Goal: Communication & Community: Answer question/provide support

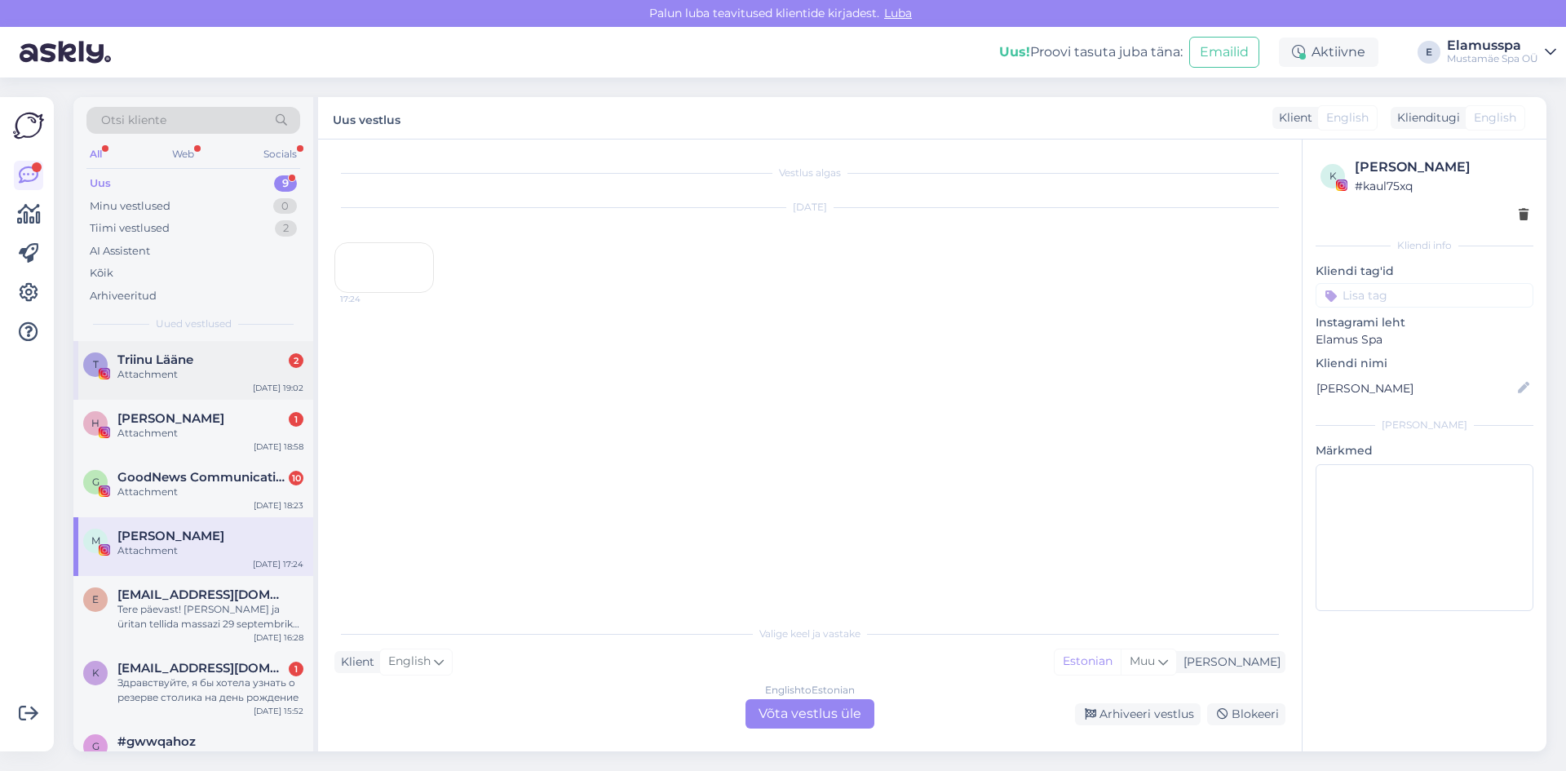
click at [208, 356] on div "Triinu Lääne 2" at bounding box center [210, 359] width 186 height 15
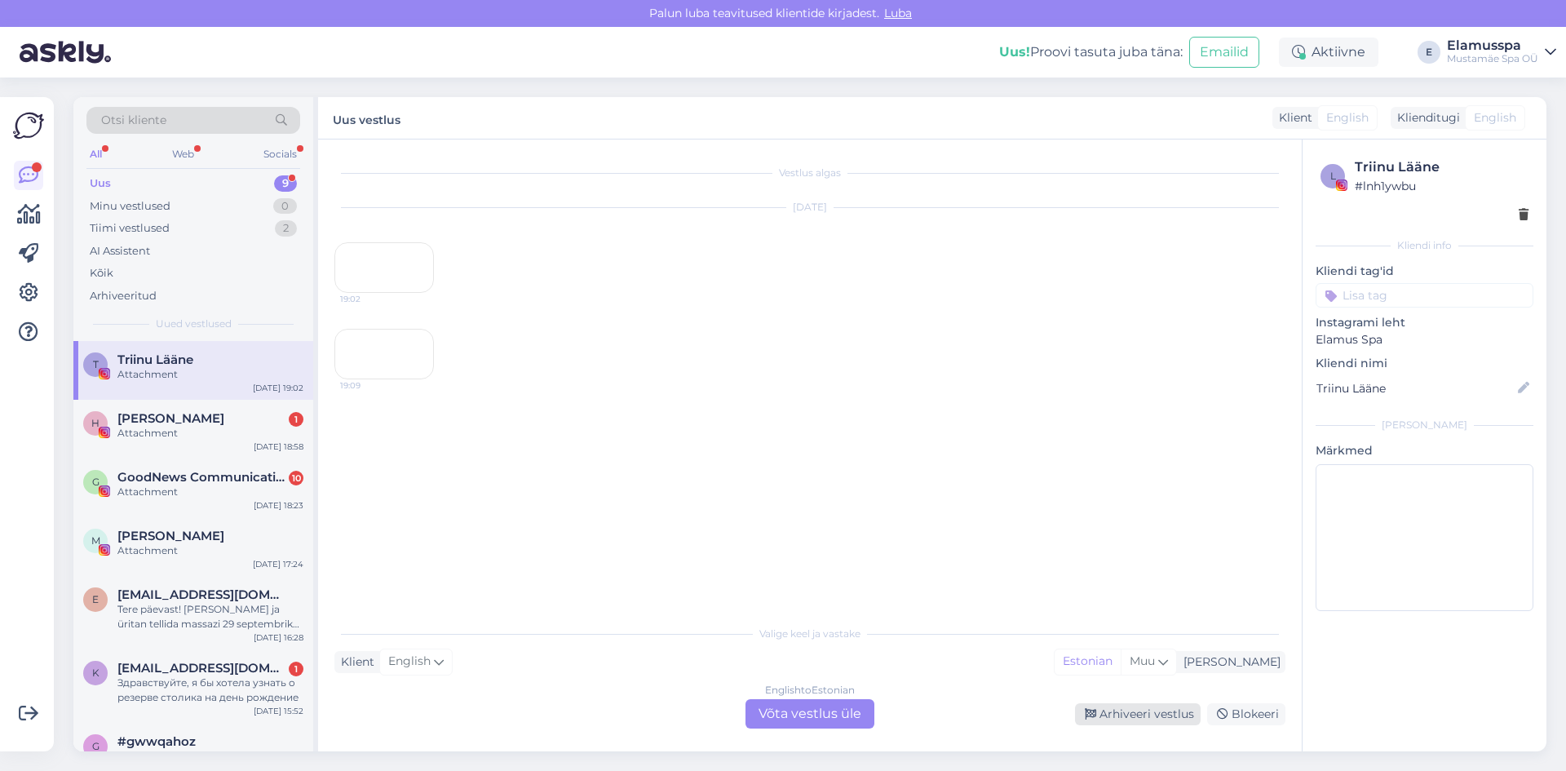
click at [1157, 708] on div "Arhiveeri vestlus" at bounding box center [1138, 714] width 126 height 22
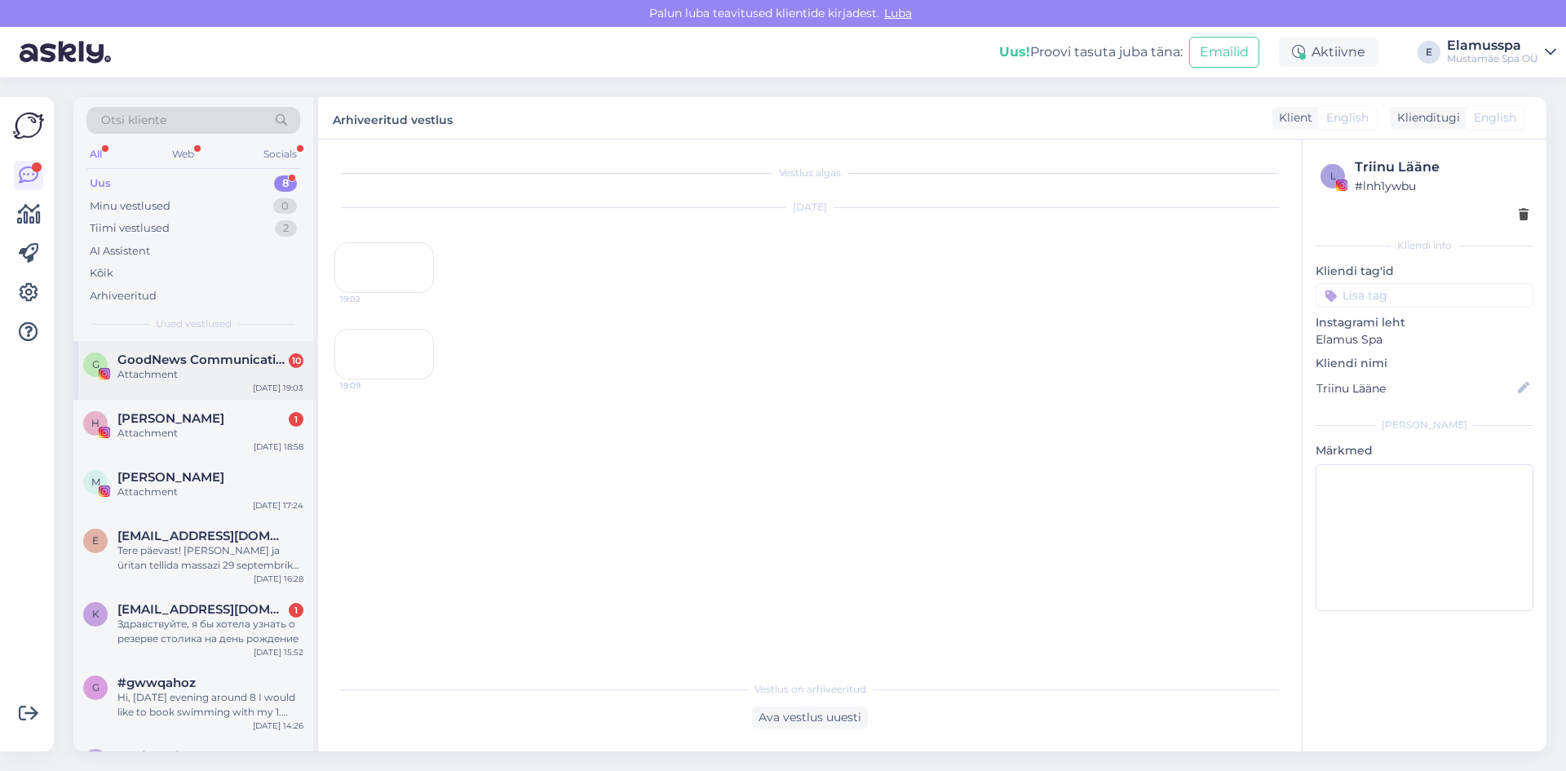
click at [219, 388] on div "G GoodNews Communication 10 Attachment [DATE] 19:03" at bounding box center [193, 370] width 240 height 59
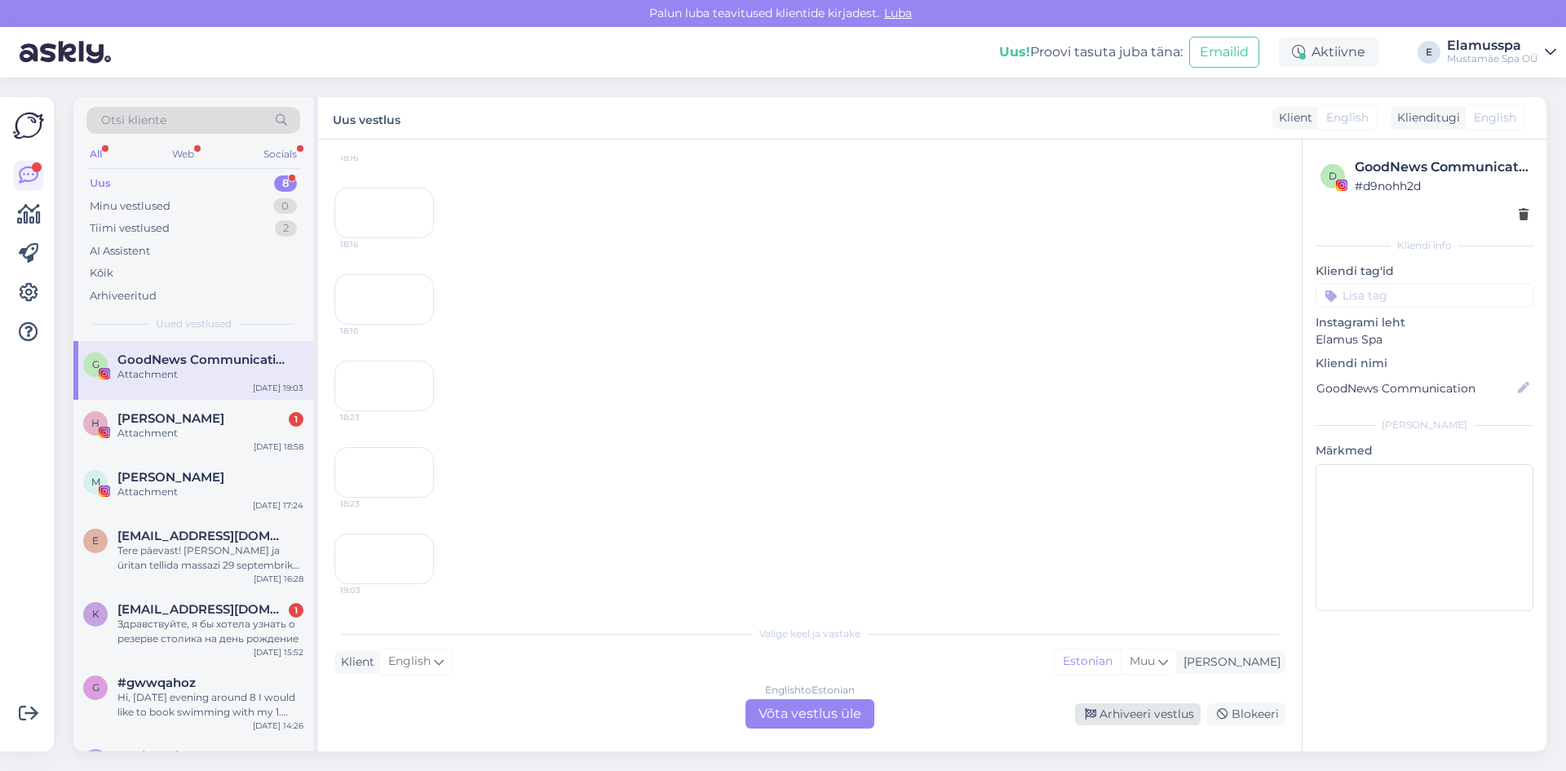
click at [1098, 705] on div "Arhiveeri vestlus" at bounding box center [1138, 714] width 126 height 22
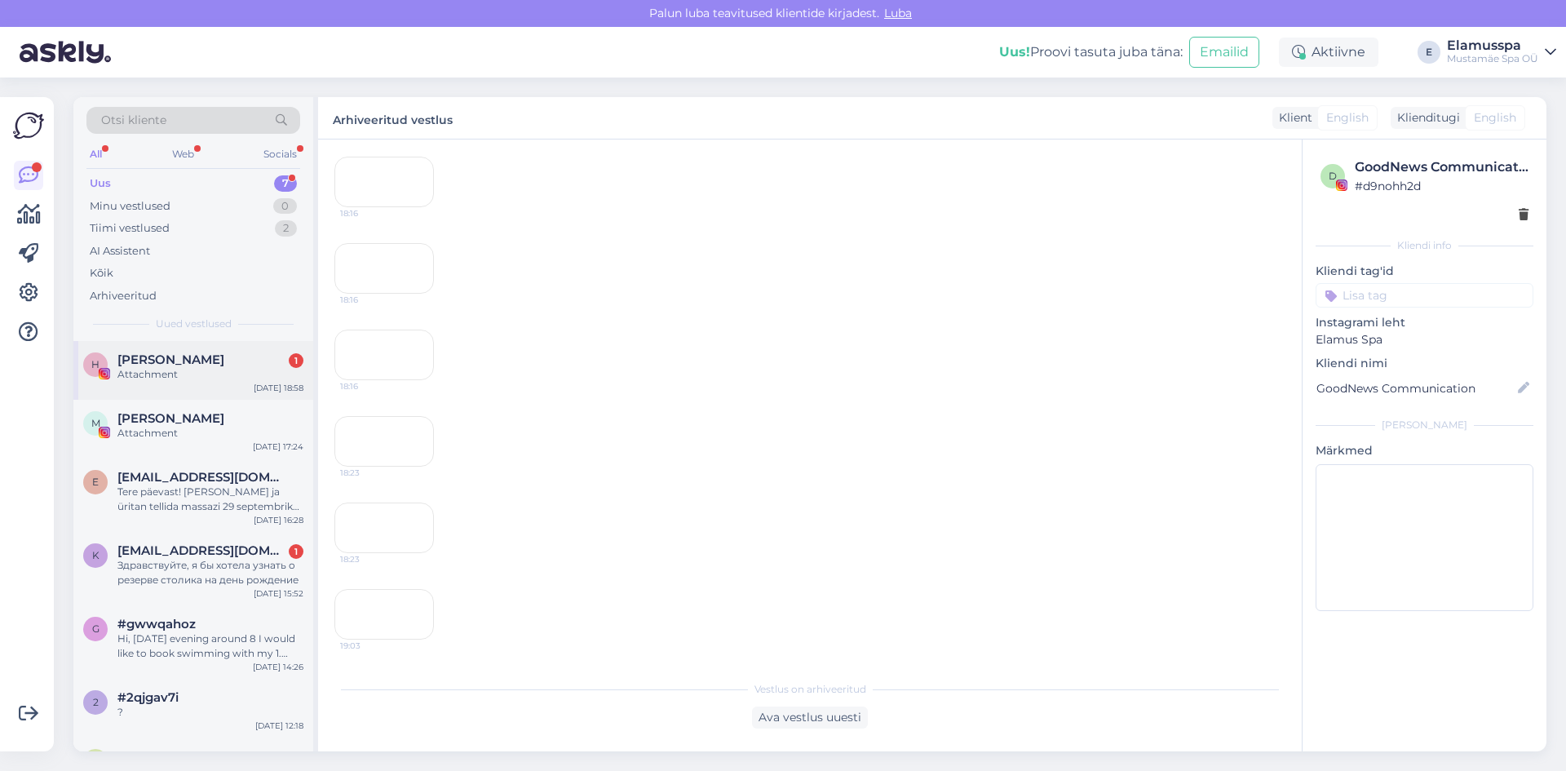
scroll to position [4686, 0]
click at [210, 347] on div "H [PERSON_NAME] 1 Attachment [DATE] 18:58" at bounding box center [193, 370] width 240 height 59
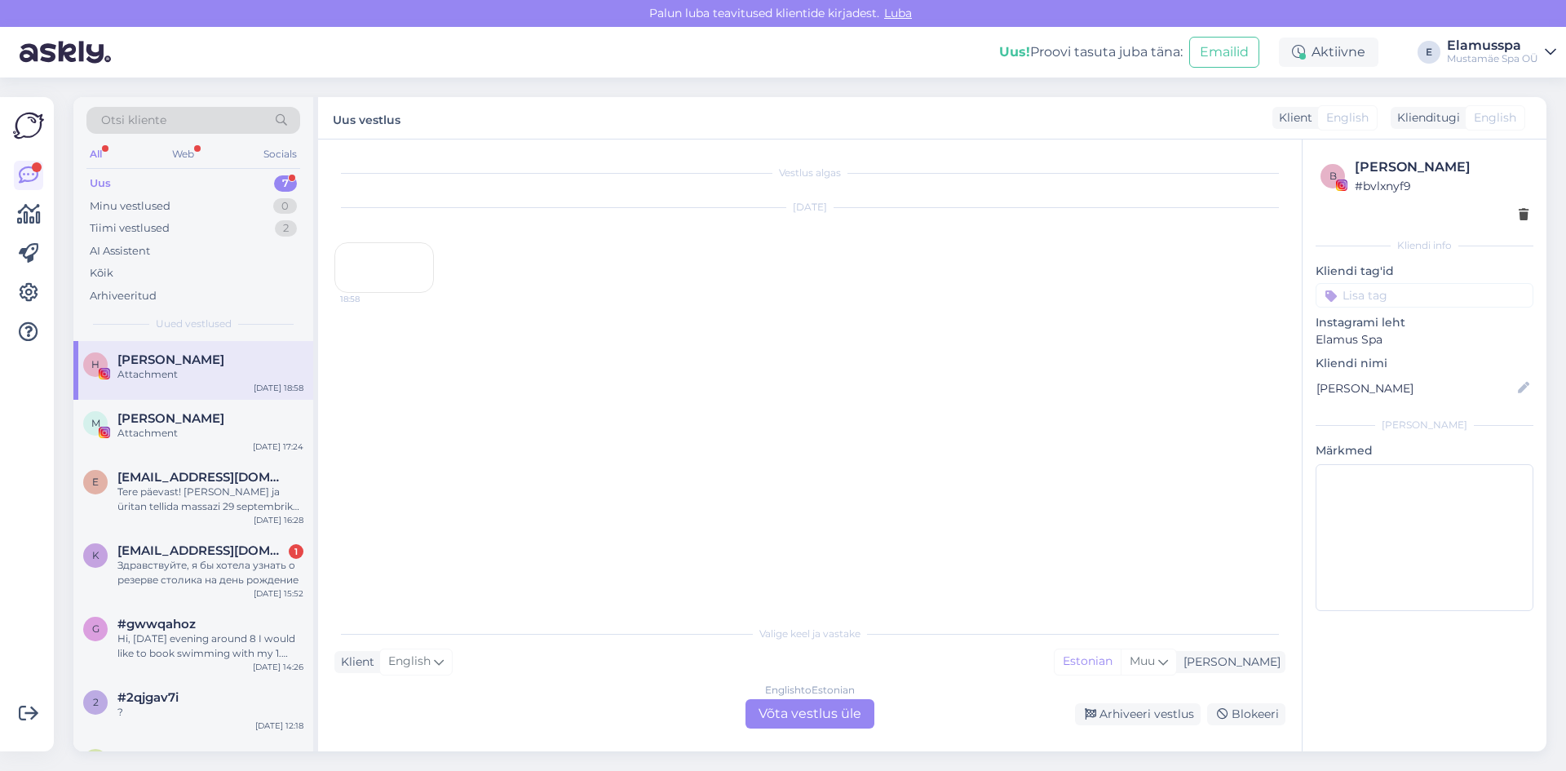
scroll to position [0, 0]
click at [1093, 721] on div "Arhiveeri vestlus" at bounding box center [1138, 714] width 126 height 22
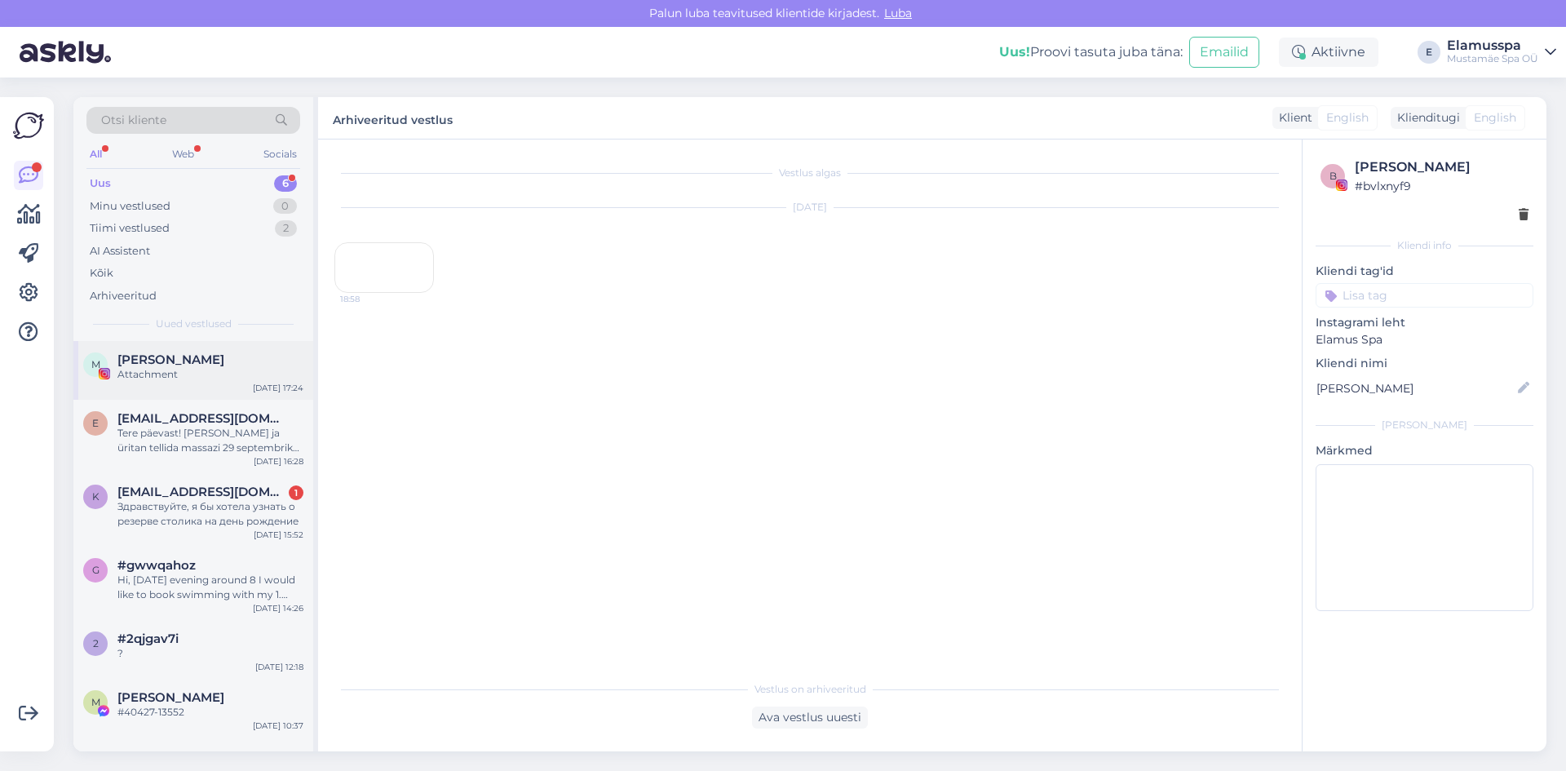
click at [179, 385] on div "M [PERSON_NAME] Attachment [DATE] 17:24" at bounding box center [193, 370] width 240 height 59
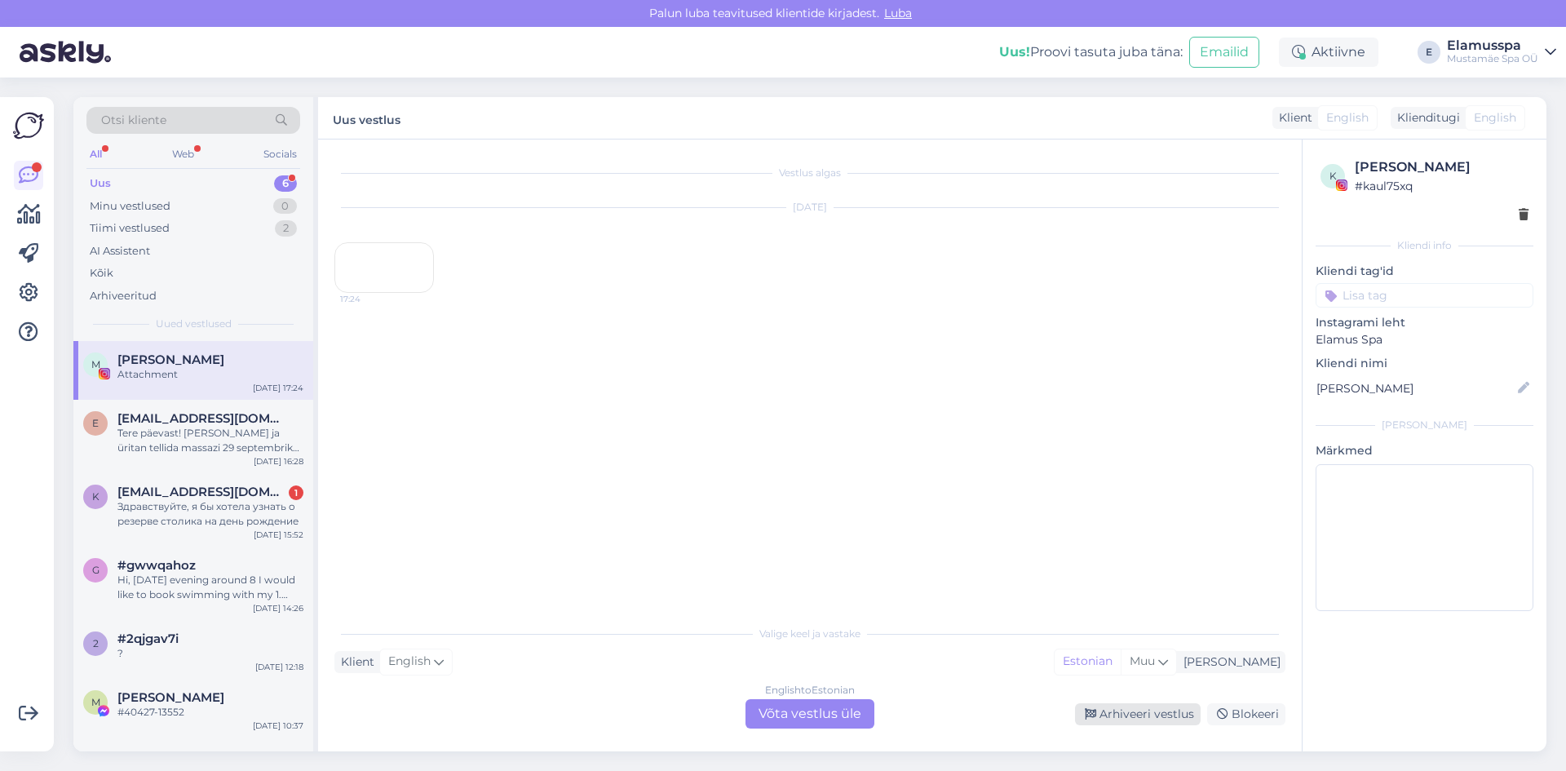
click at [1173, 721] on div "Arhiveeri vestlus" at bounding box center [1138, 714] width 126 height 22
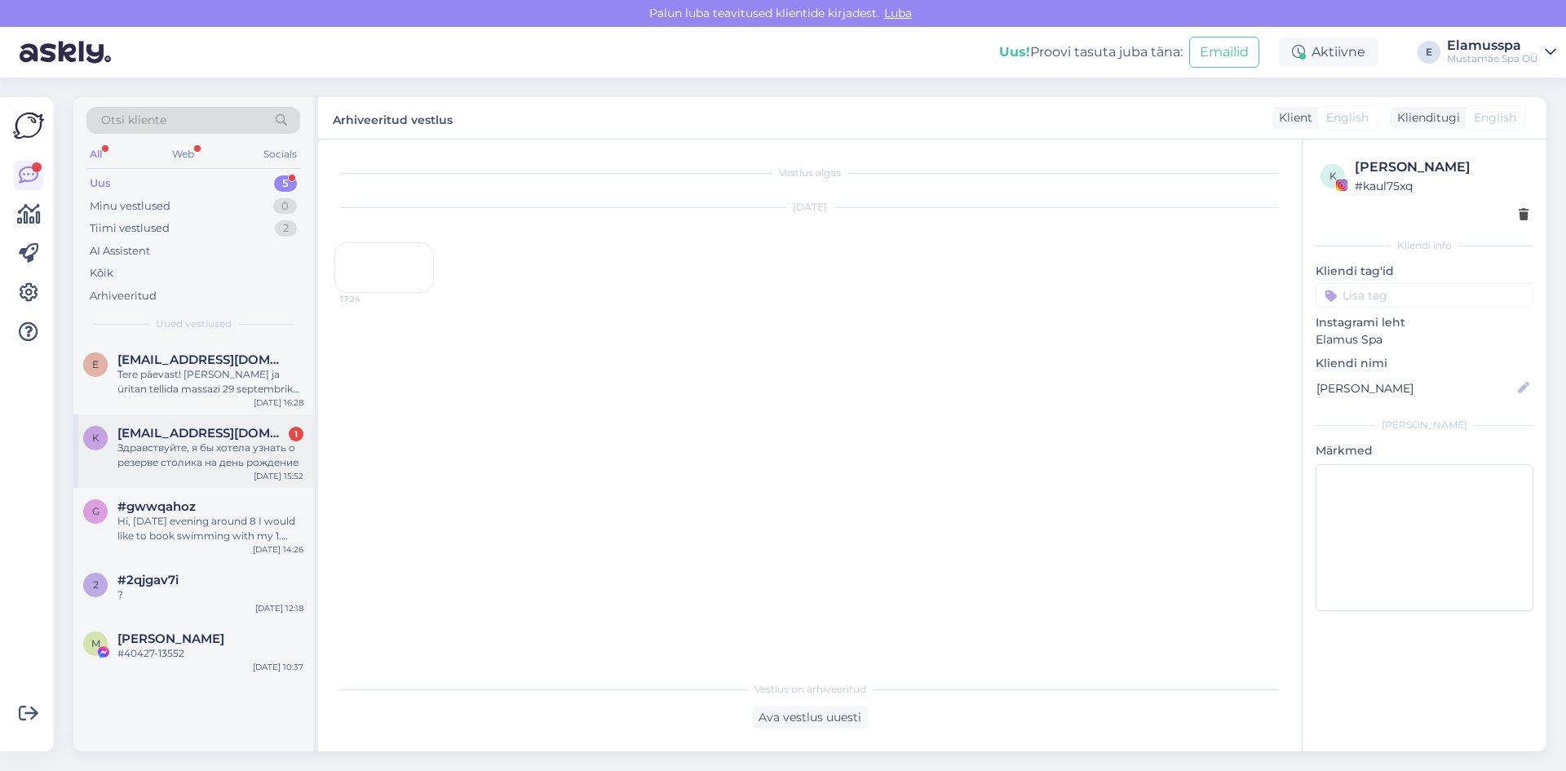
click at [254, 457] on div "Здравствуйте, я бы хотела узнать о резерве столика на день рождение" at bounding box center [210, 454] width 186 height 29
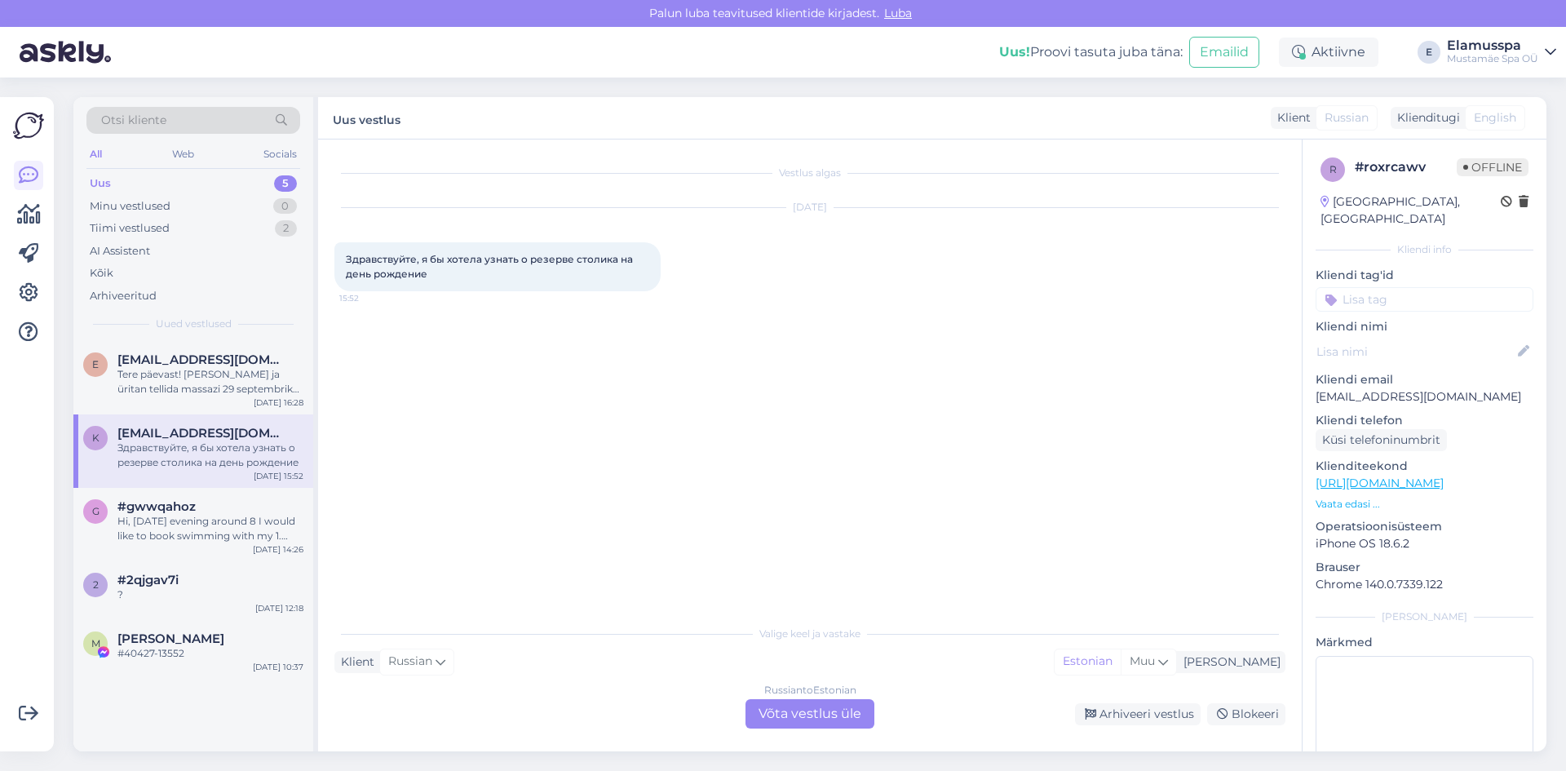
click at [776, 710] on div "Russian to Estonian Võta vestlus üle" at bounding box center [809, 713] width 129 height 29
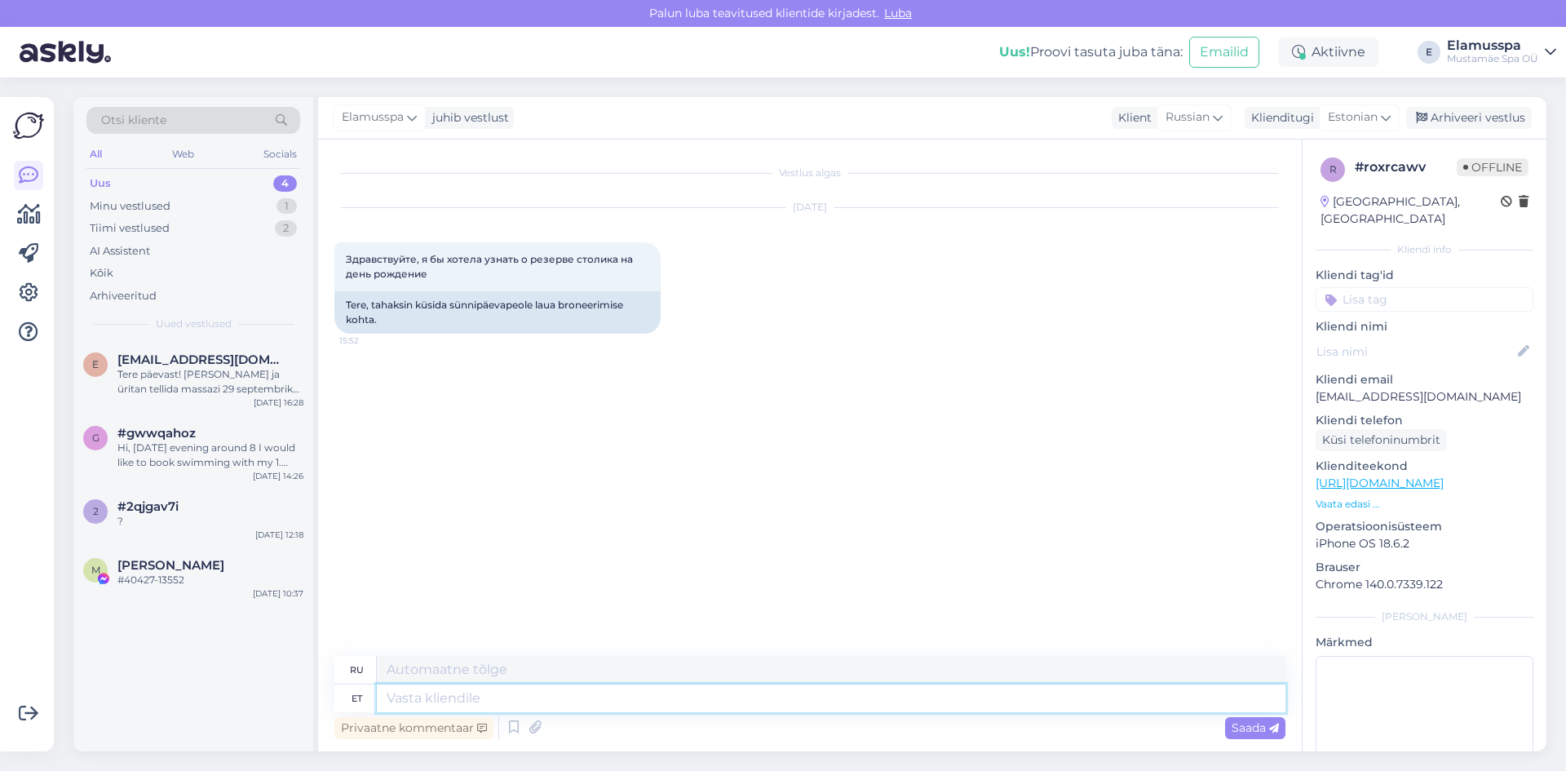
click at [653, 710] on textarea at bounding box center [831, 698] width 909 height 28
type textarea "Здравствуйте, п"
type textarea "Привет,"
type textarea "Здравствуйте, пишите с"
type textarea "Привет, напиши"
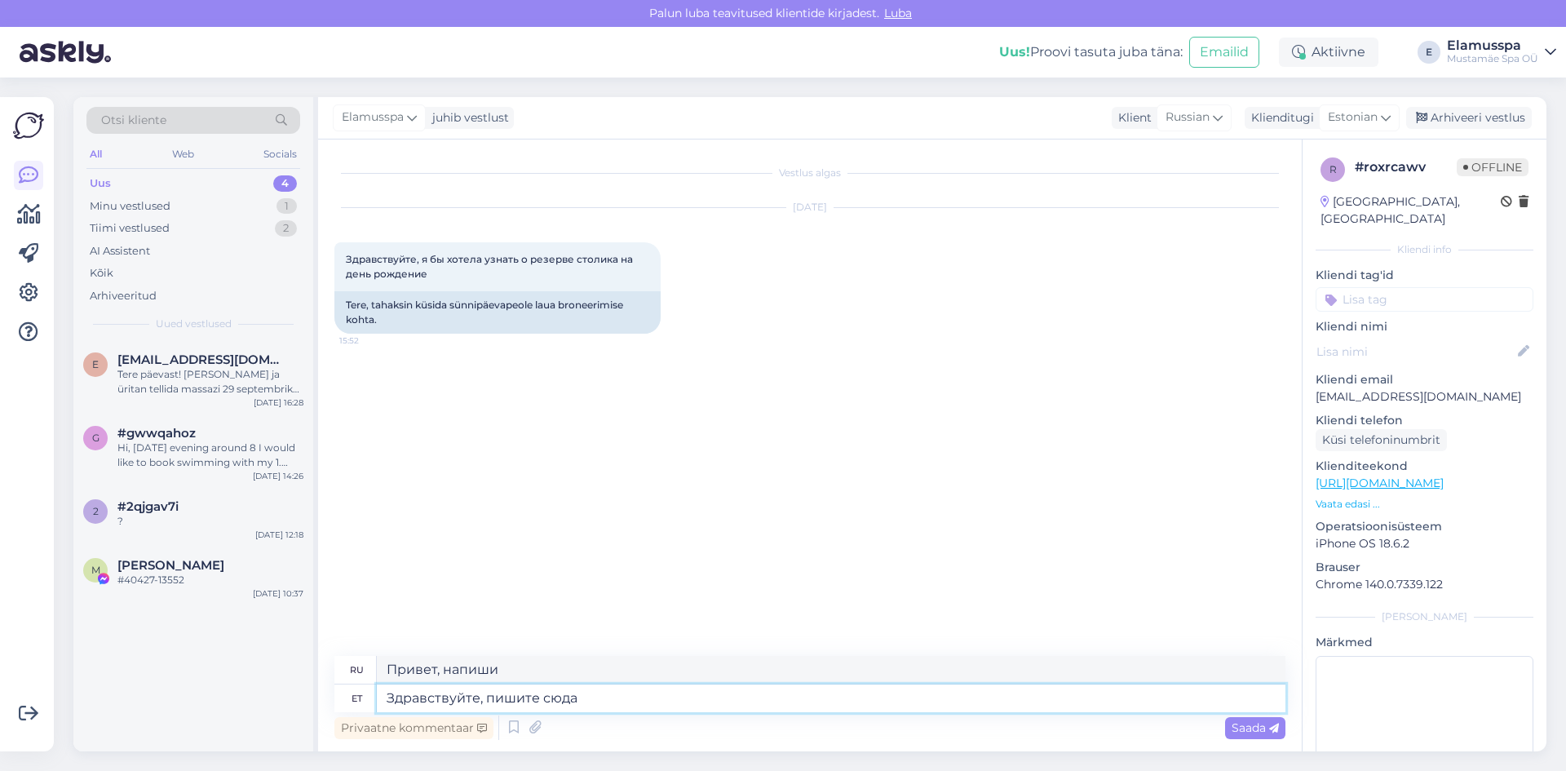
type textarea "Здравствуйте, пишите сюда"
type textarea "Привет, напиши здесь"
type textarea "Здравствуйте, пишите сюда [EMAIL_ADDRESS][DOMAIN_NAME]"
type textarea "Здравствуйте, пишите на [EMAIL_ADDRESS][DOMAIN_NAME]"
drag, startPoint x: 577, startPoint y: 699, endPoint x: 542, endPoint y: 701, distance: 35.9
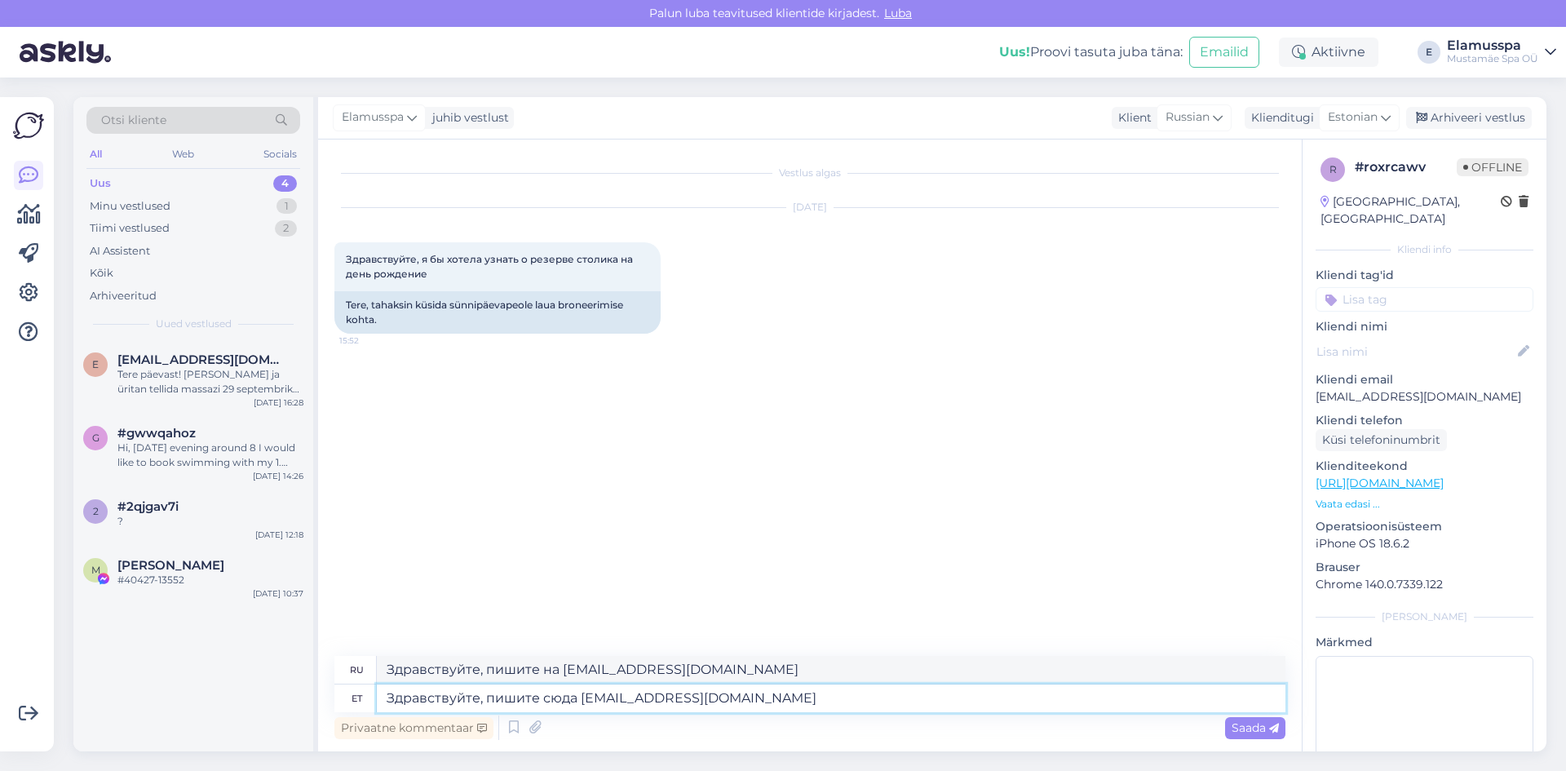
click at [542, 701] on textarea "Здравствуйте, пишите сюда [EMAIL_ADDRESS][DOMAIN_NAME]" at bounding box center [831, 698] width 909 height 28
click at [774, 698] on textarea "Здравствуйте, пишите на [EMAIL_ADDRESS][DOMAIN_NAME]" at bounding box center [831, 698] width 909 height 28
type textarea "Здравствуйте, пишите на [EMAIL_ADDRESS][DOMAIN_NAME]"
click at [1272, 735] on div "Saada" at bounding box center [1255, 728] width 60 height 22
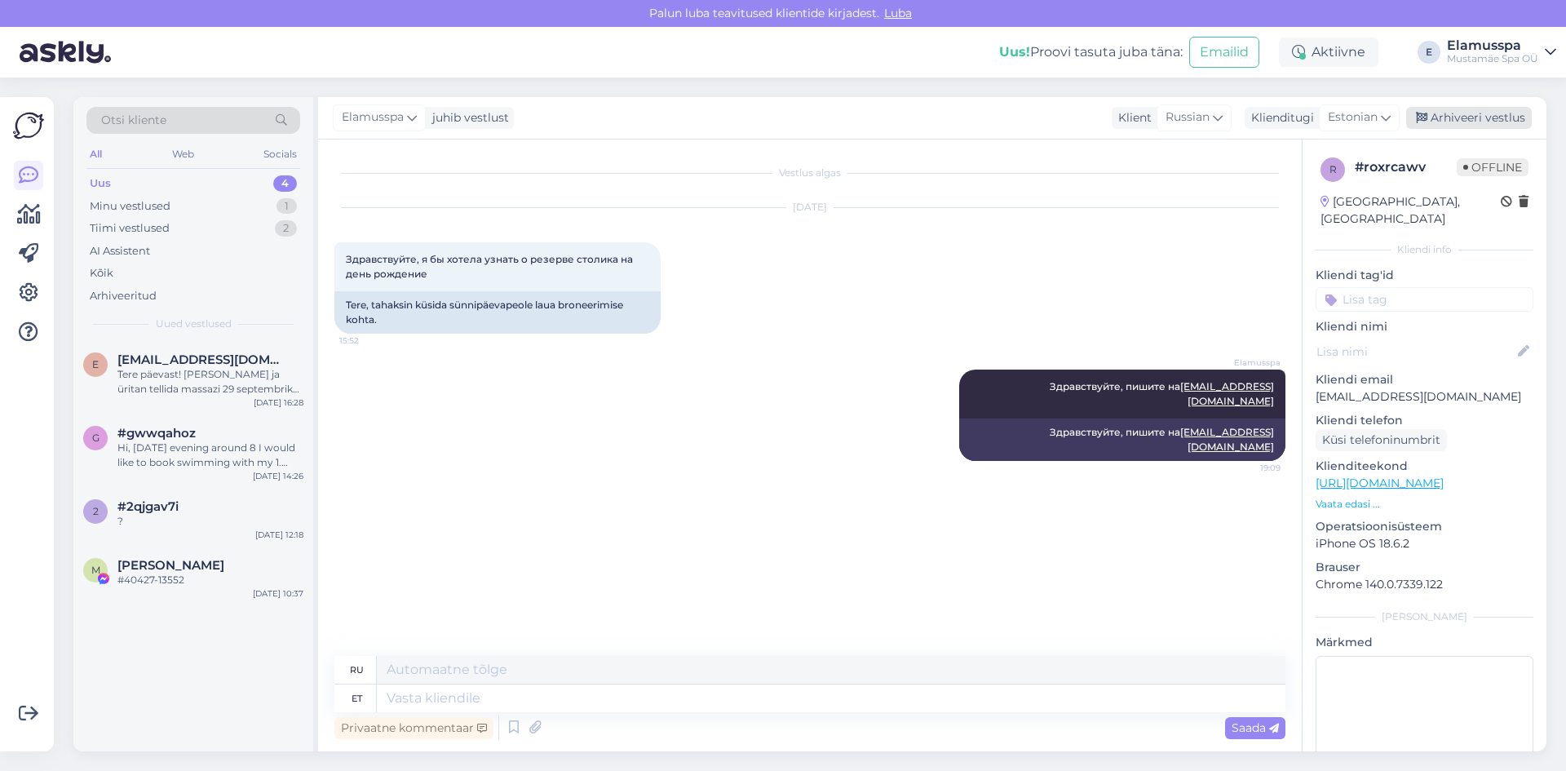
click at [1449, 117] on div "Arhiveeri vestlus" at bounding box center [1469, 118] width 126 height 22
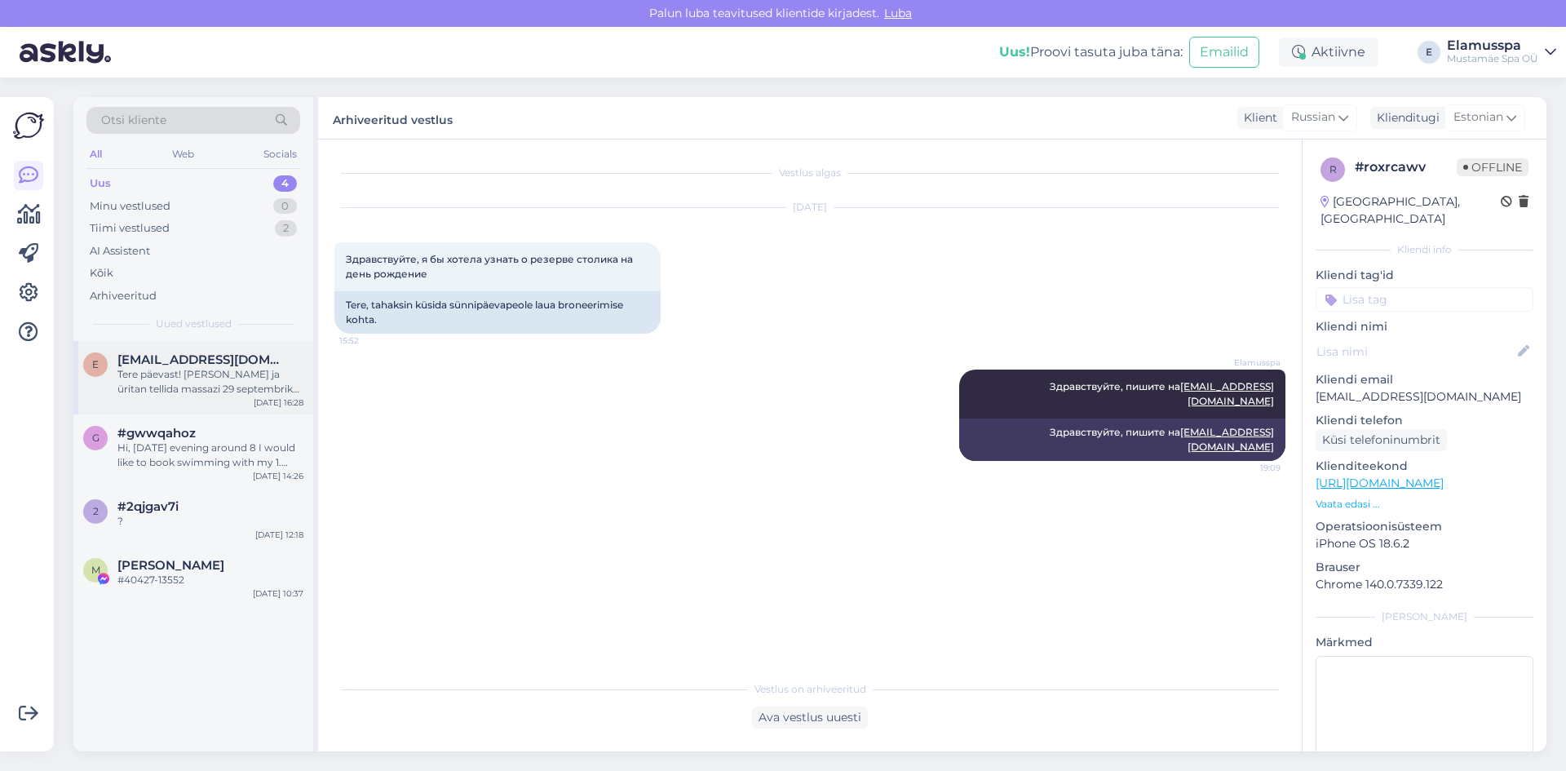
click at [195, 389] on div "Tere päevast! [PERSON_NAME] ja üritan tellida massazi 29 septembriks [PERSON_NA…" at bounding box center [210, 381] width 186 height 29
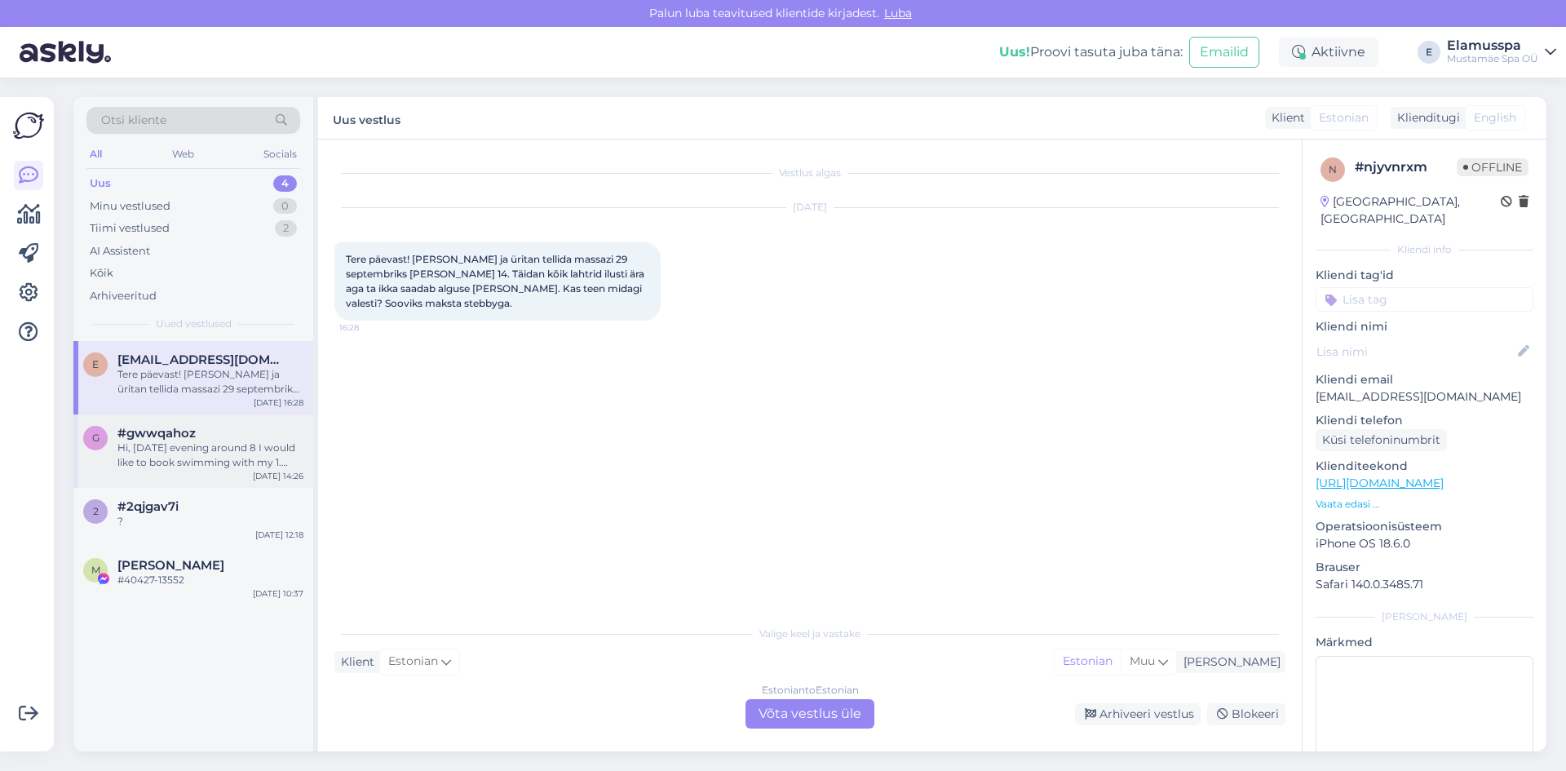
click at [210, 447] on div "Hi, [DATE] evening around 8 I would like to book swimming with my 1.[DEMOGRAPHI…" at bounding box center [210, 454] width 186 height 29
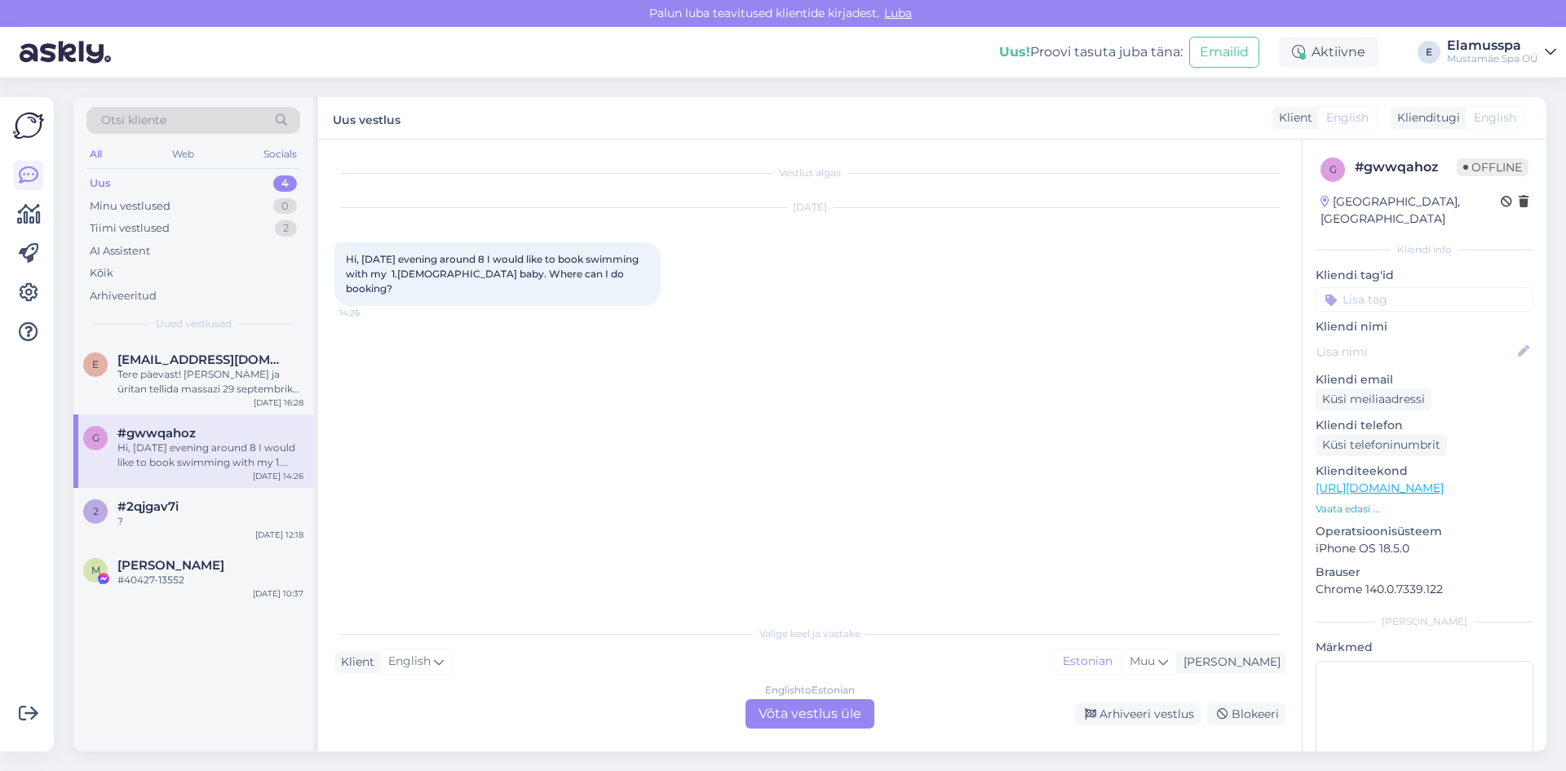
click at [785, 709] on div "English to Estonian Võta vestlus üle" at bounding box center [809, 713] width 129 height 29
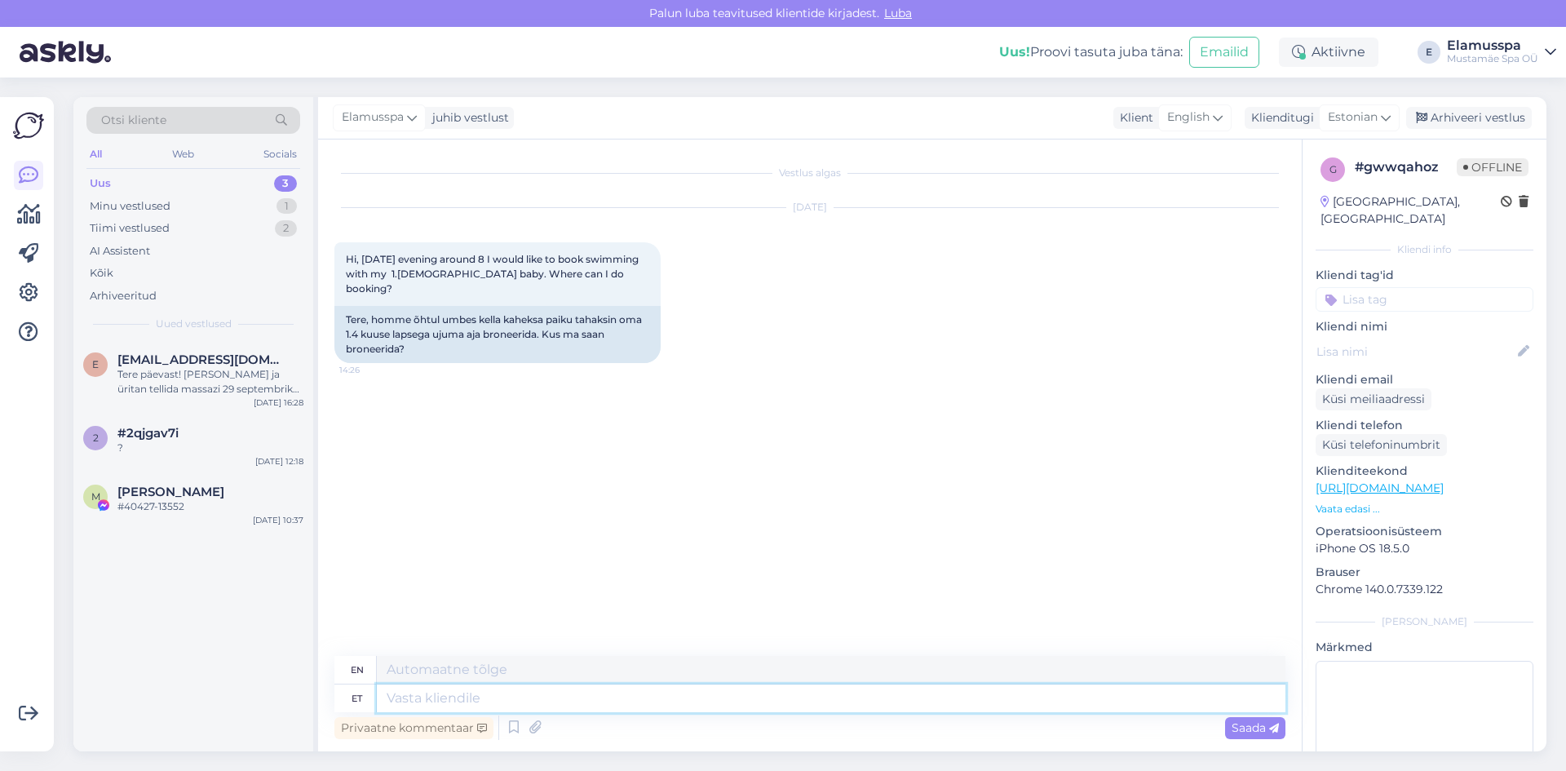
click at [508, 700] on textarea at bounding box center [831, 698] width 909 height 28
type textarea "Р"
type textarea "Hello, you ca"
type textarea "Hello,"
type textarea "Hello, you can"
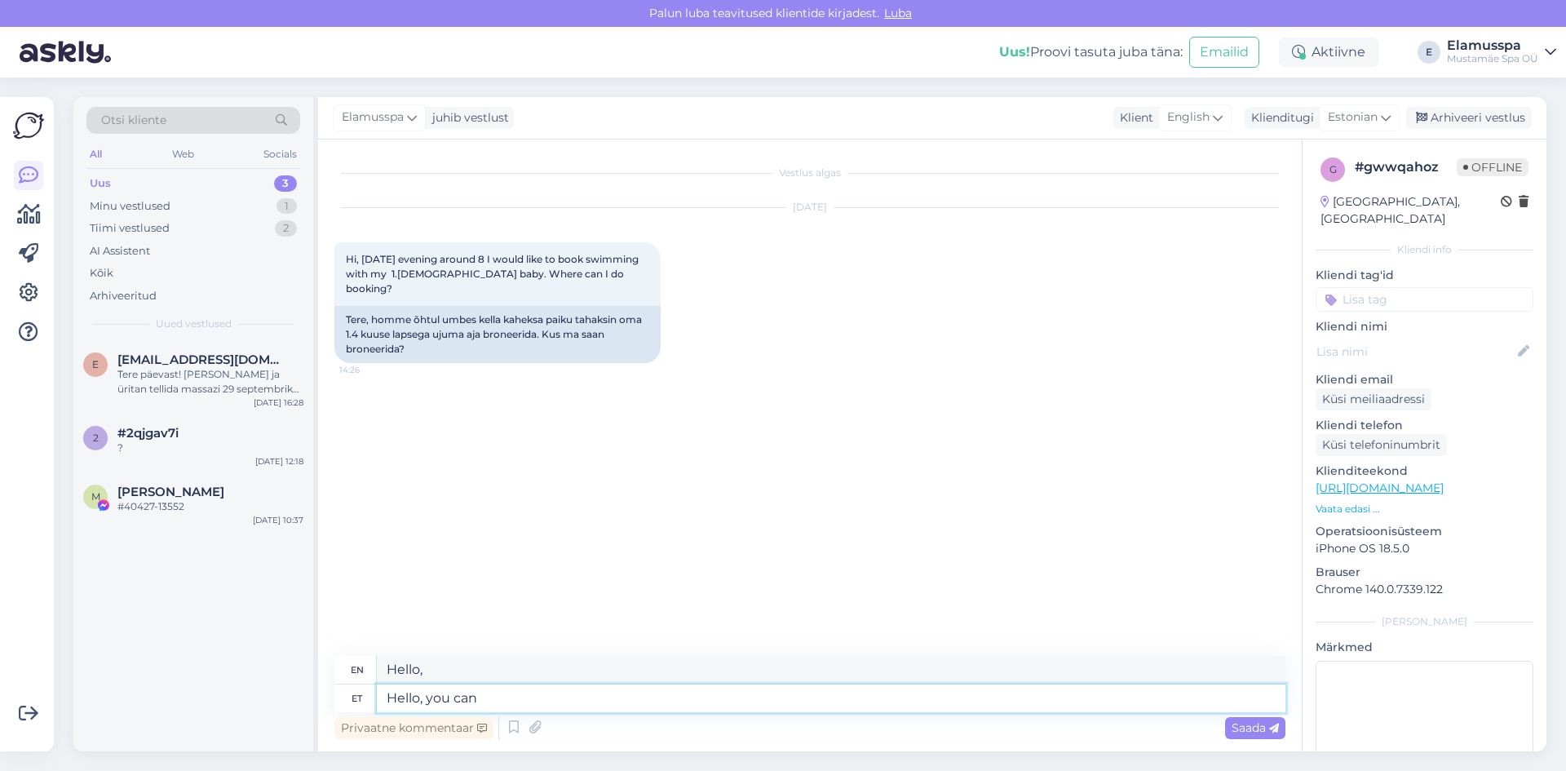
type textarea "Hello, you"
type textarea "Hello, you can j"
type textarea "Hello, you can"
type textarea "Hello, you can just co"
type textarea "Hello, you can just"
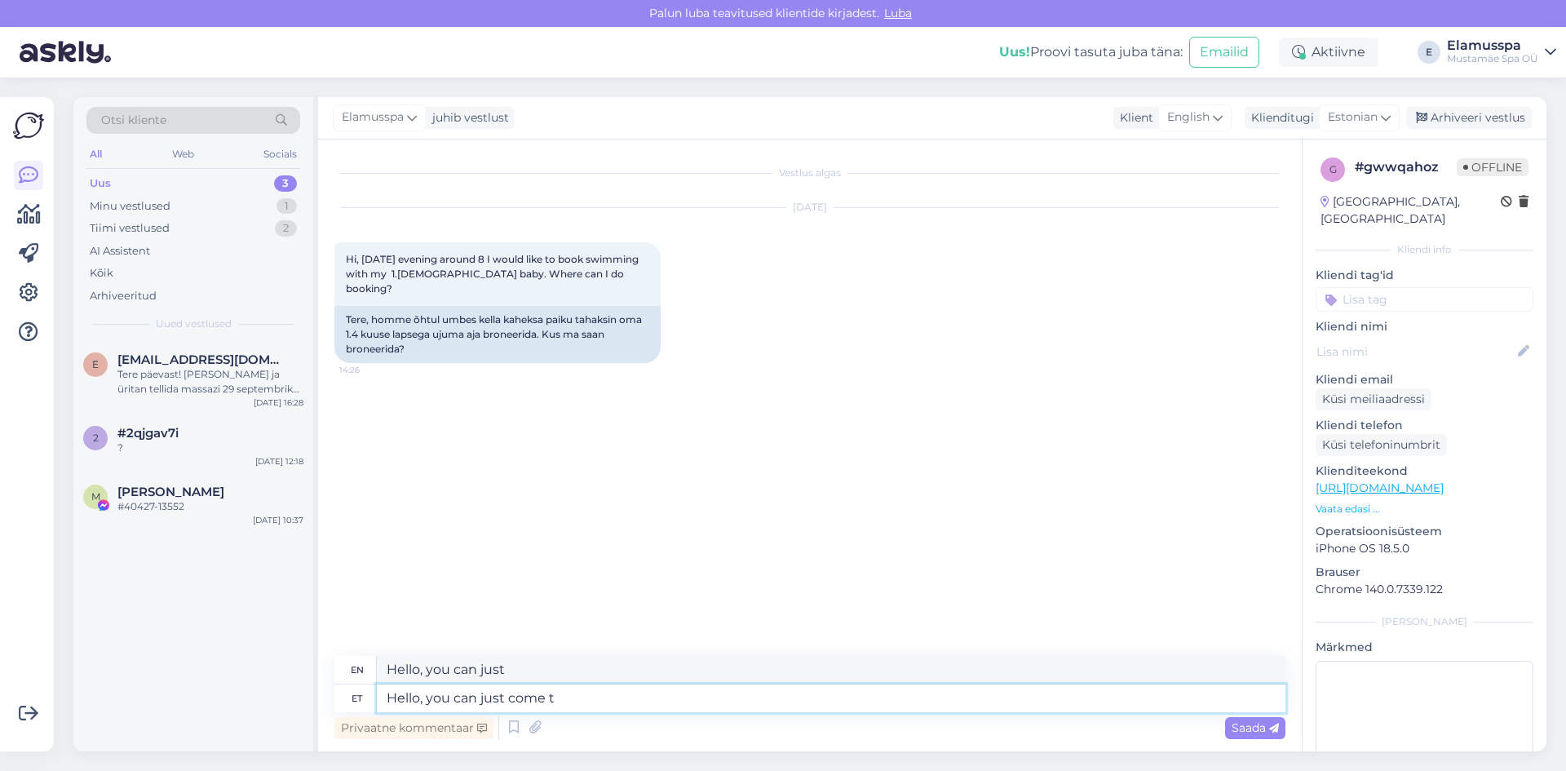
type textarea "Hello, you can just come to"
type textarea "Hello, you can just come."
type textarea "Hello, you can just come to th"
type textarea "Hello, you can just come to"
type textarea "Hello, you can just come to the"
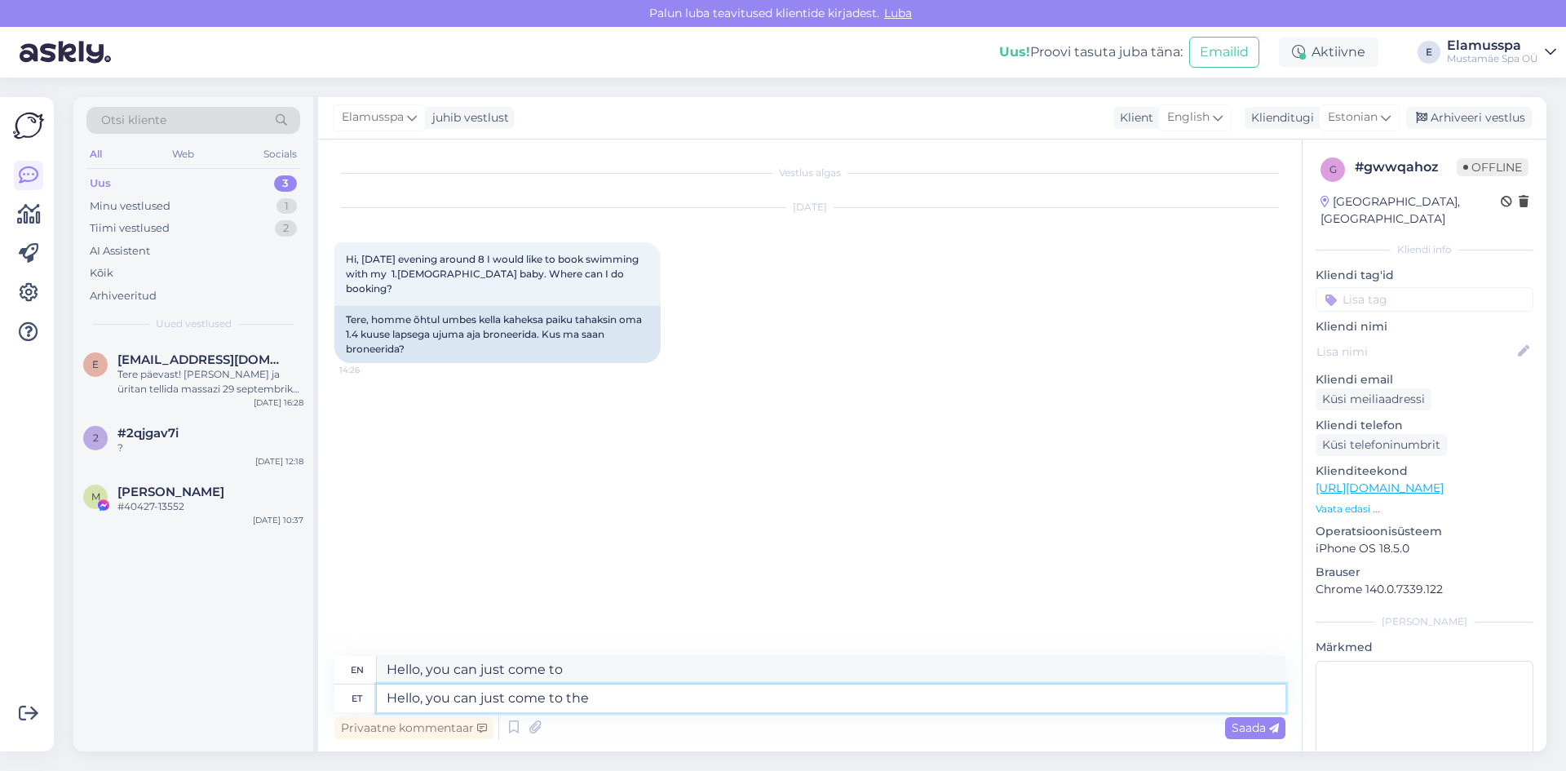
type textarea "Hello, you can just come to the"
type textarea "Hello, you can just"
type textarea "Hello, you can just come to"
type textarea "Hello, you can [PERSON_NAME]"
type textarea "Hello, you can just"
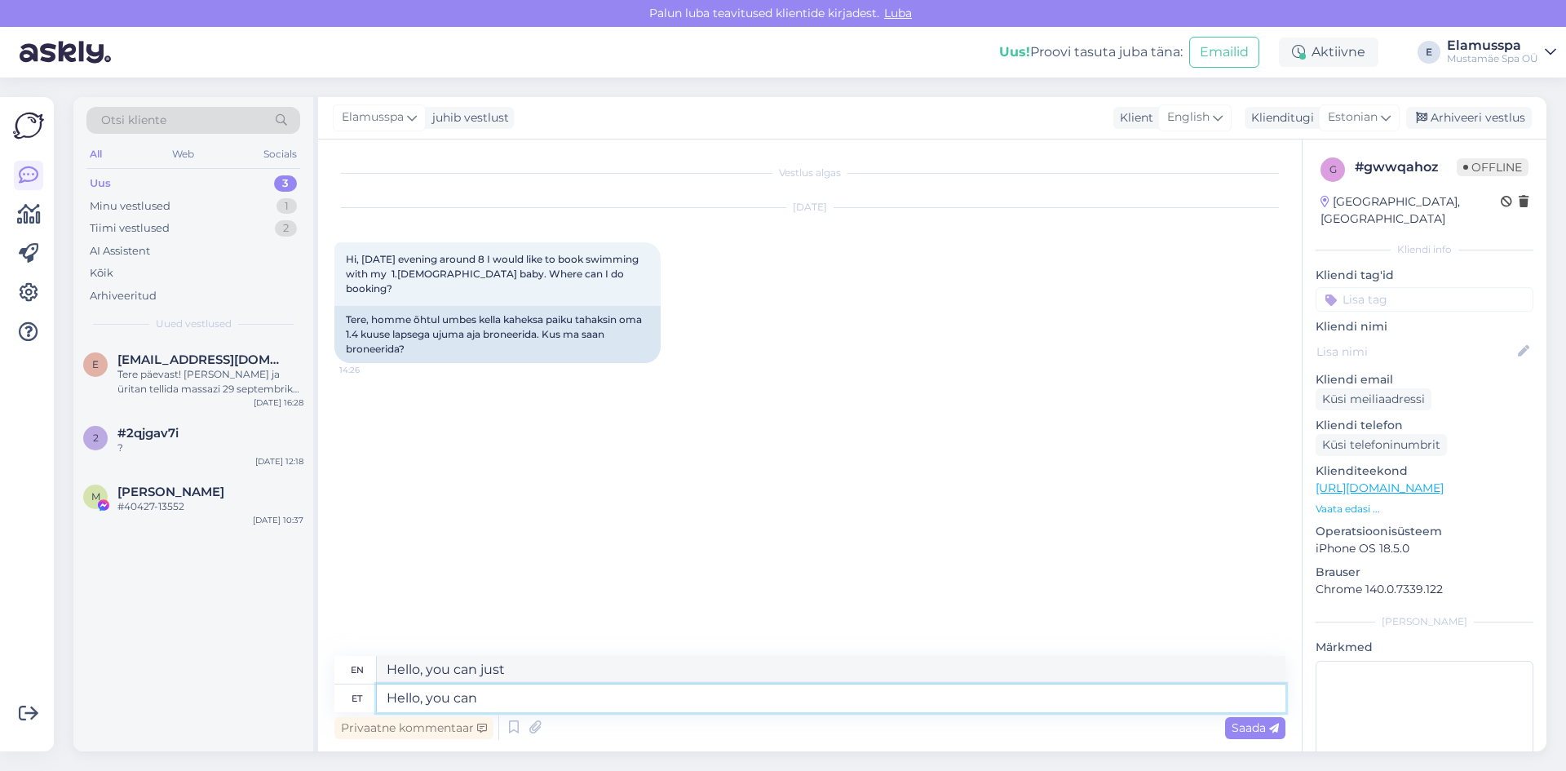
type textarea "Hello, you can"
type textarea "Hello, you"
type textarea "Hello, you mean"
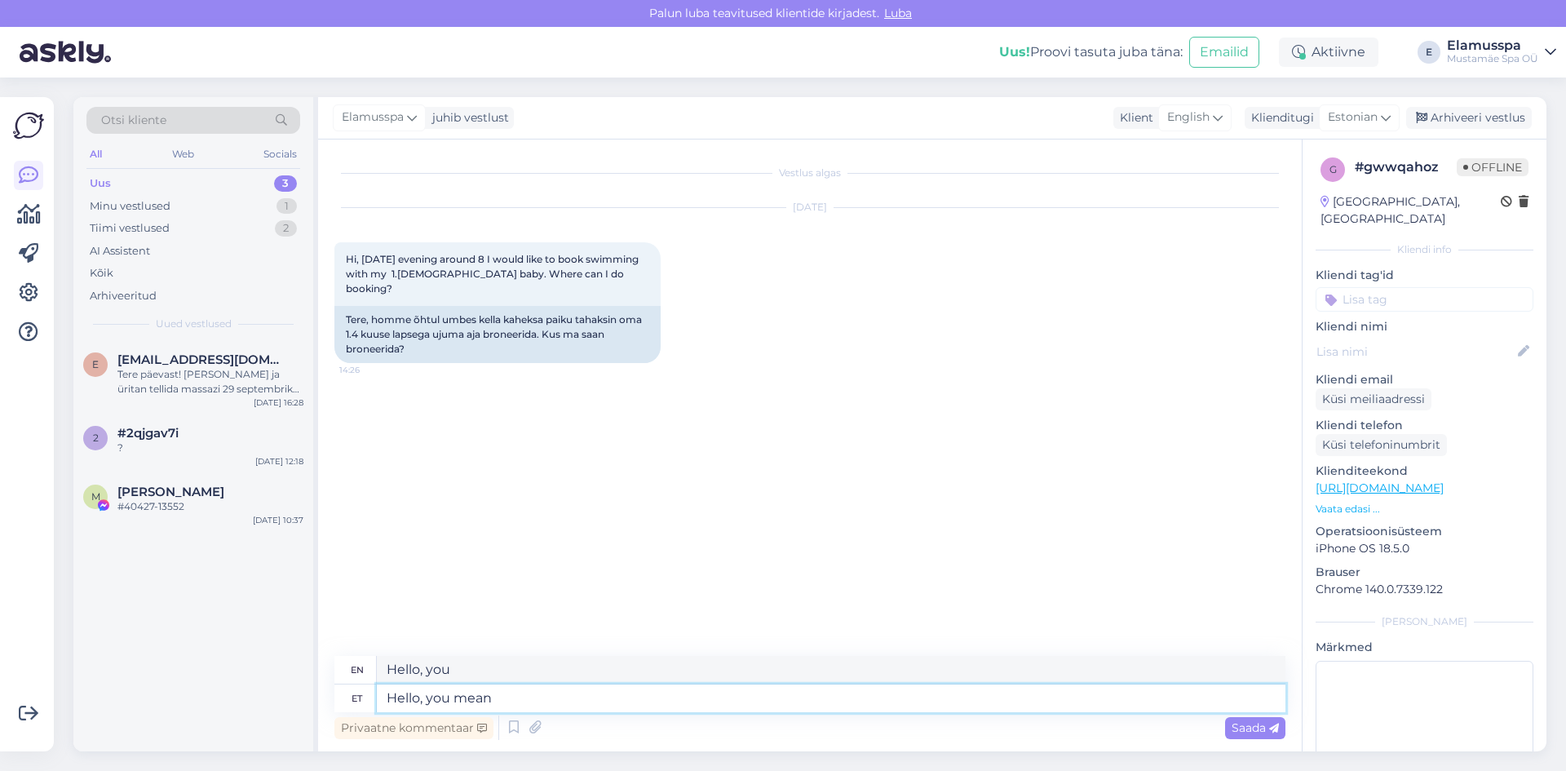
type textarea "Hello, you mean"
type textarea "Hello, you mean training?"
click at [583, 692] on textarea "Hello, you mean training?" at bounding box center [831, 698] width 909 height 28
type textarea "Hello, you mean training?"
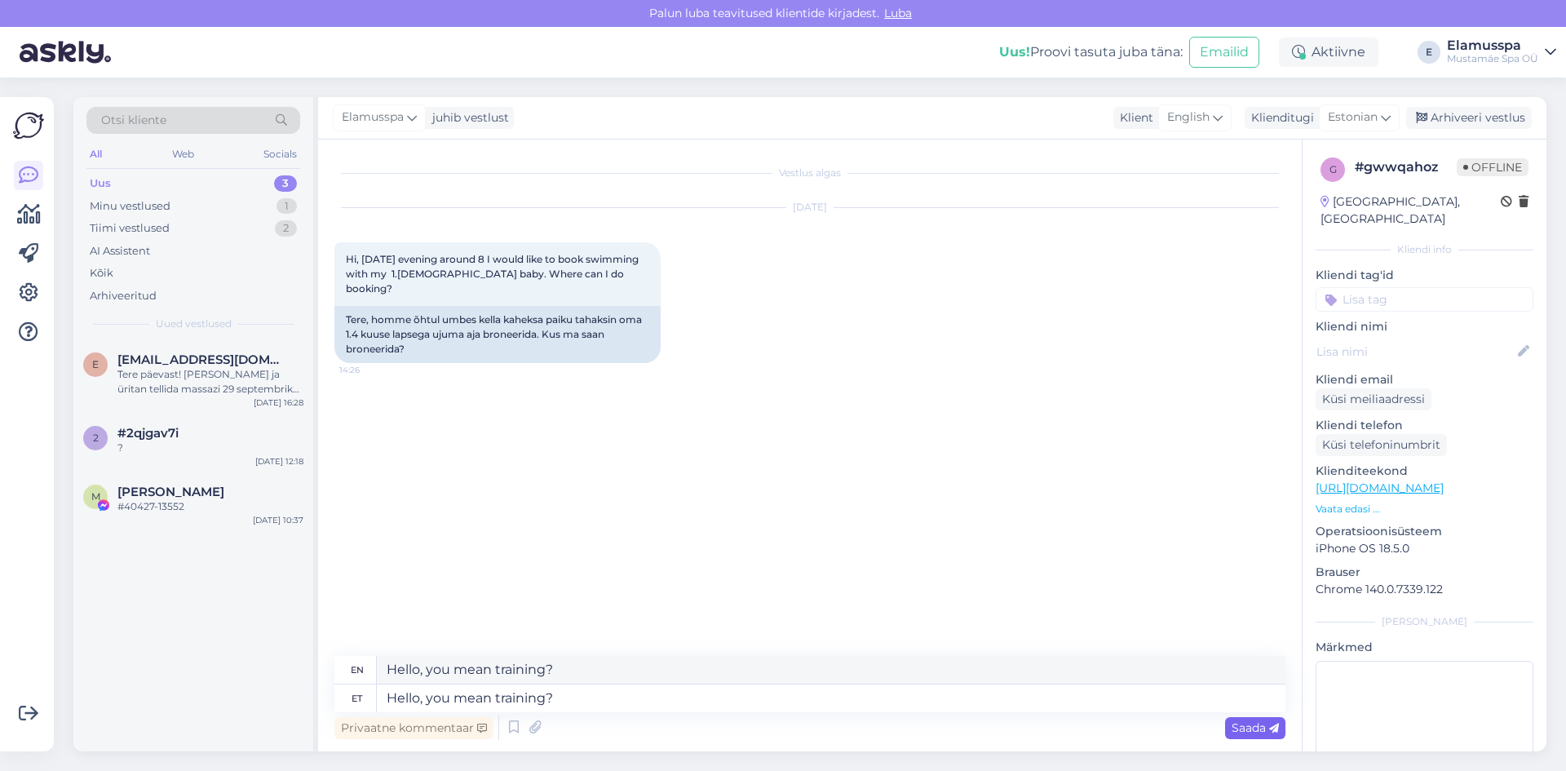
click at [1232, 731] on span "Saada" at bounding box center [1255, 727] width 47 height 15
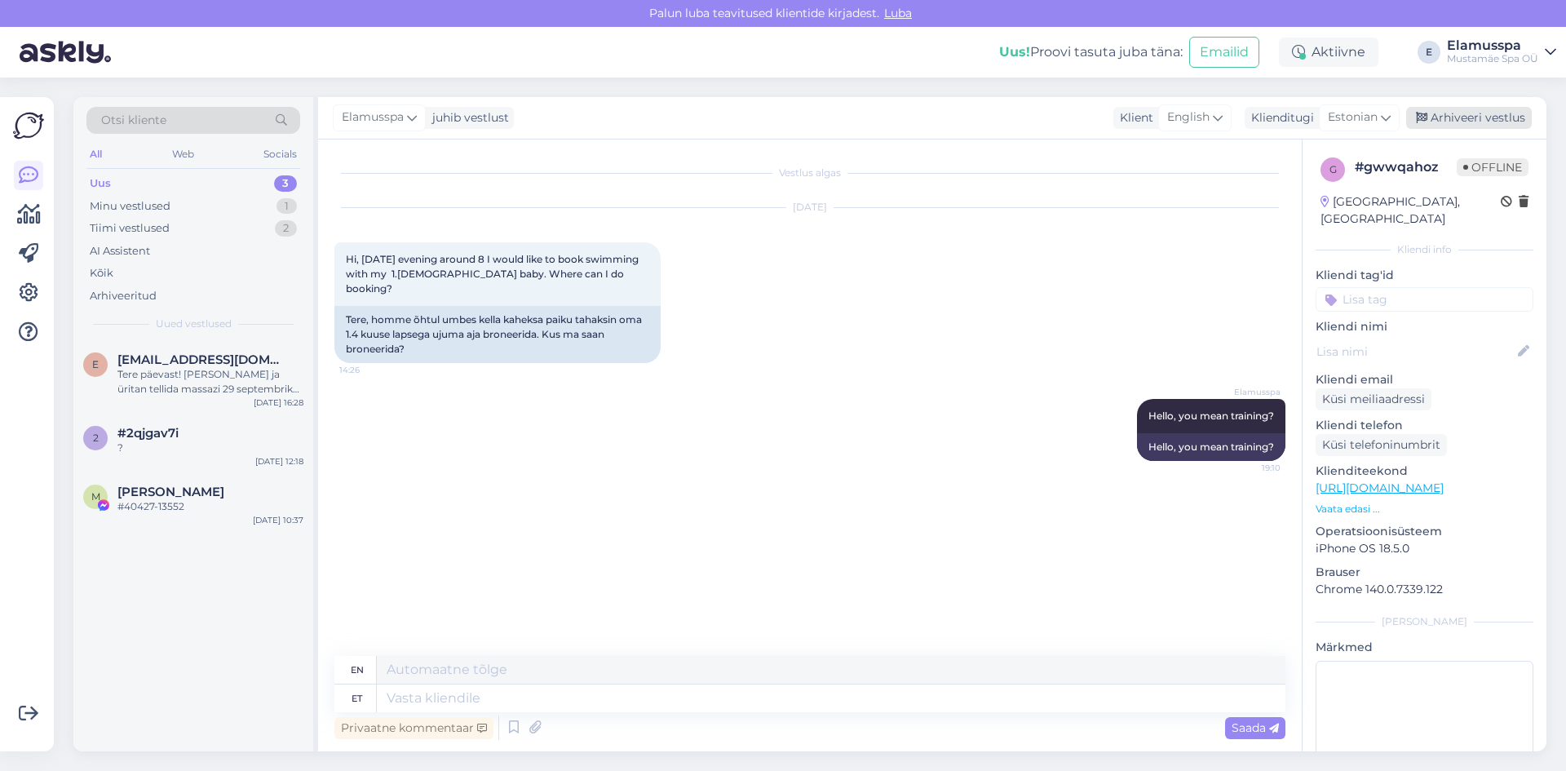
click at [1489, 113] on div "Arhiveeri vestlus" at bounding box center [1469, 118] width 126 height 22
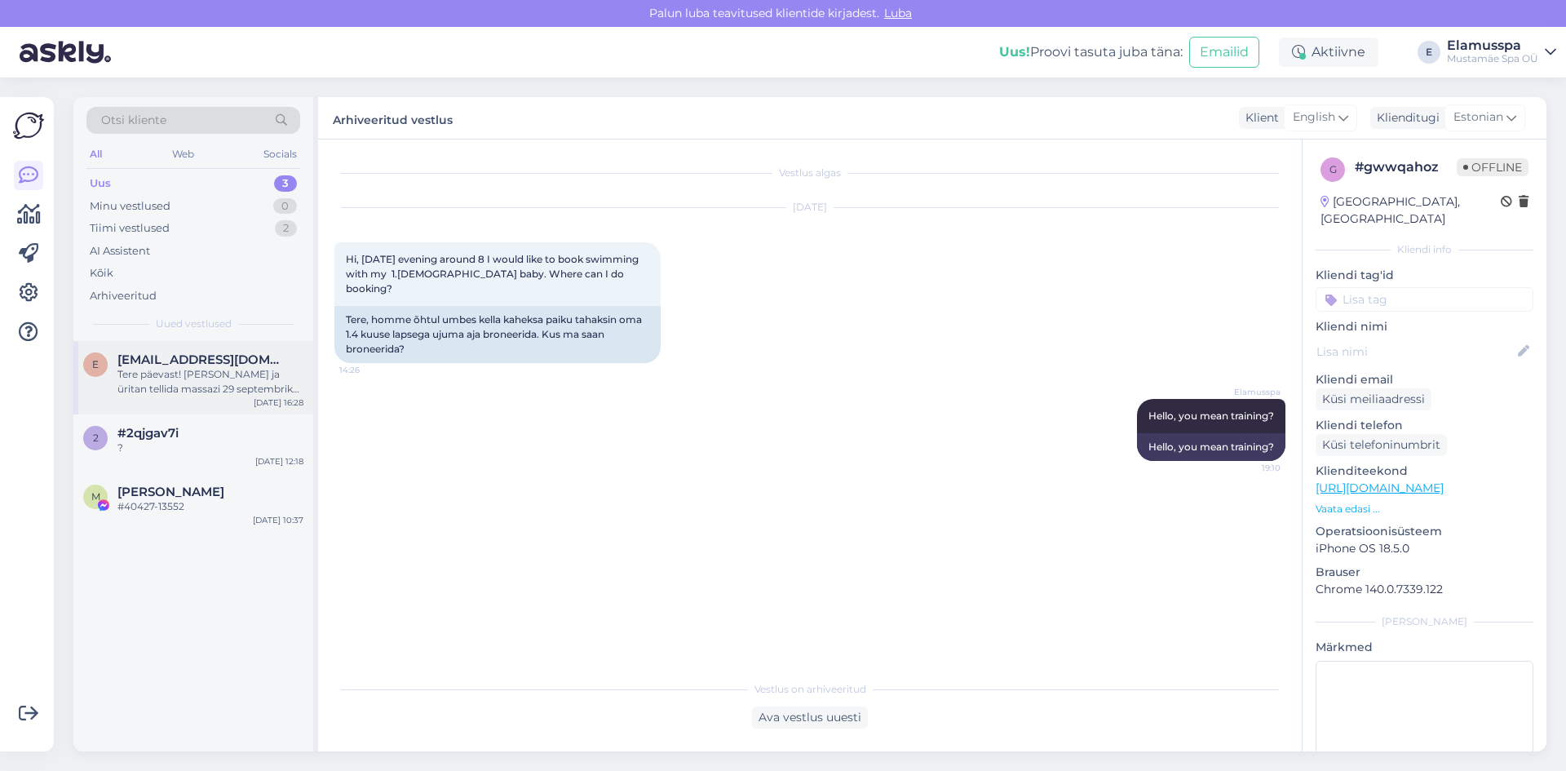
click at [173, 396] on div "Tere päevast! [PERSON_NAME] ja üritan tellida massazi 29 septembriks [PERSON_NA…" at bounding box center [210, 381] width 186 height 29
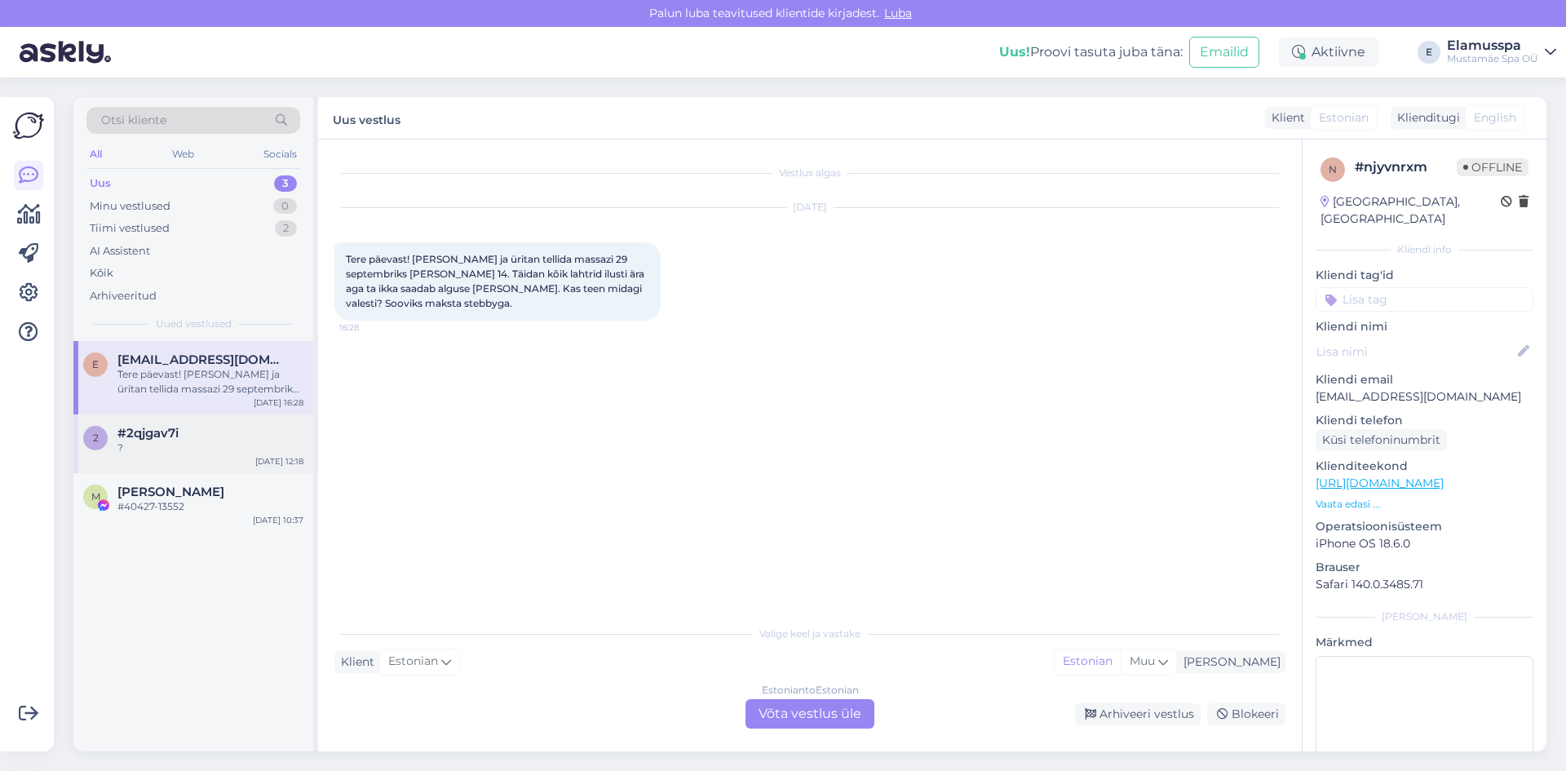
click at [140, 445] on div "?" at bounding box center [210, 447] width 186 height 15
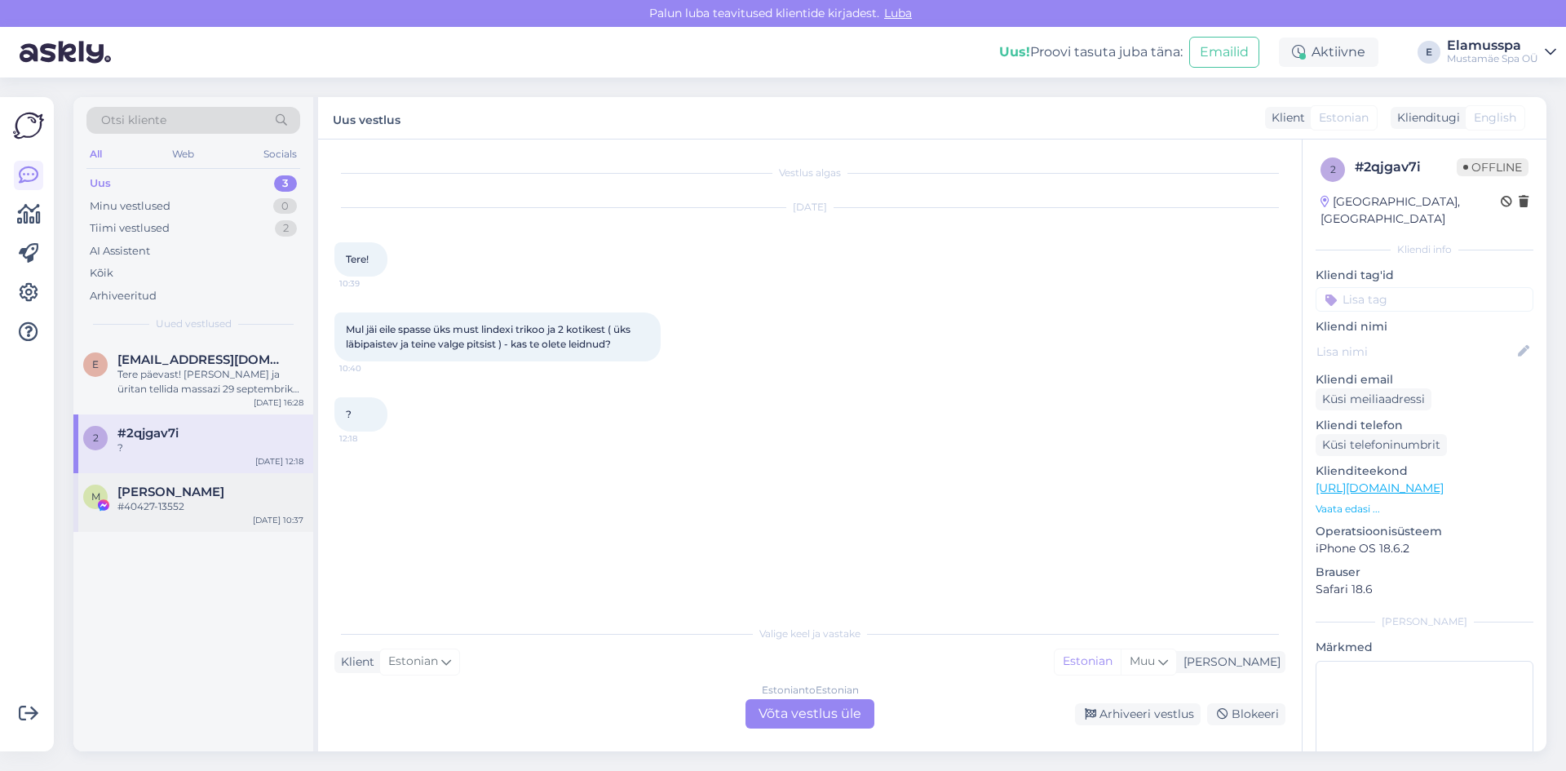
click at [151, 480] on div "M [PERSON_NAME] #40427-13552 [DATE] 10:37" at bounding box center [193, 502] width 240 height 59
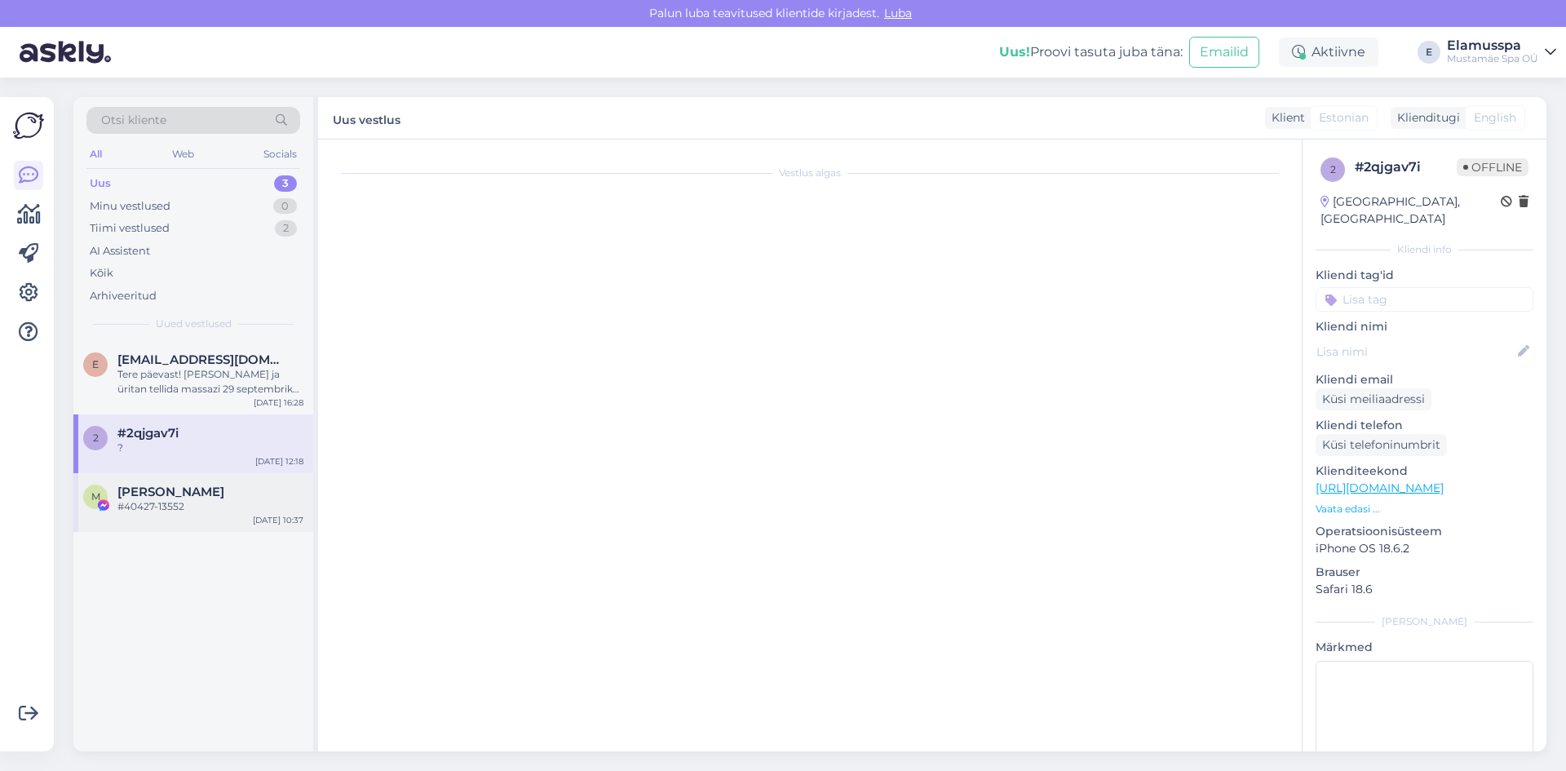
scroll to position [113, 0]
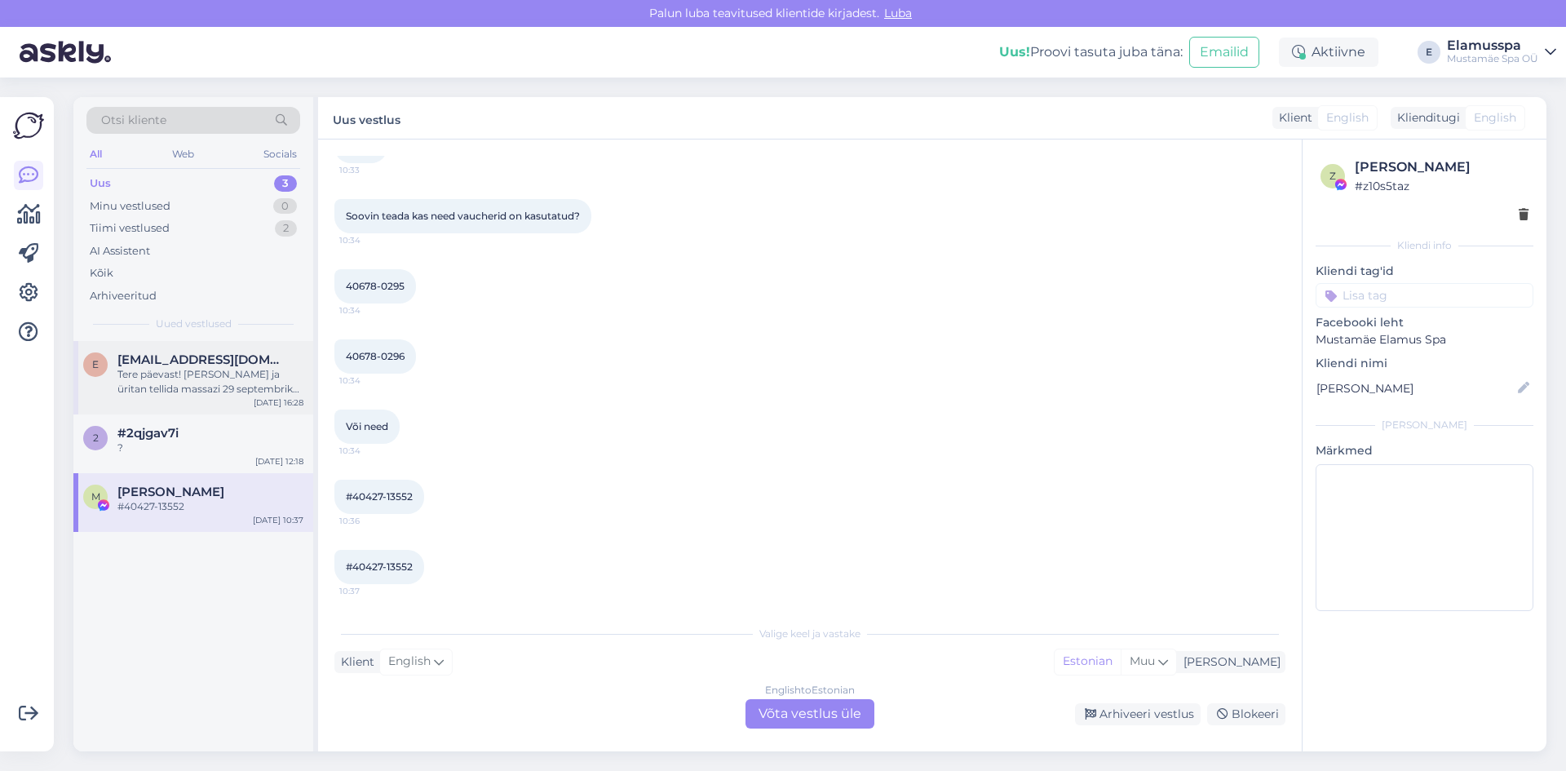
click at [205, 384] on div "Tere päevast! [PERSON_NAME] ja üritan tellida massazi 29 septembriks [PERSON_NA…" at bounding box center [210, 381] width 186 height 29
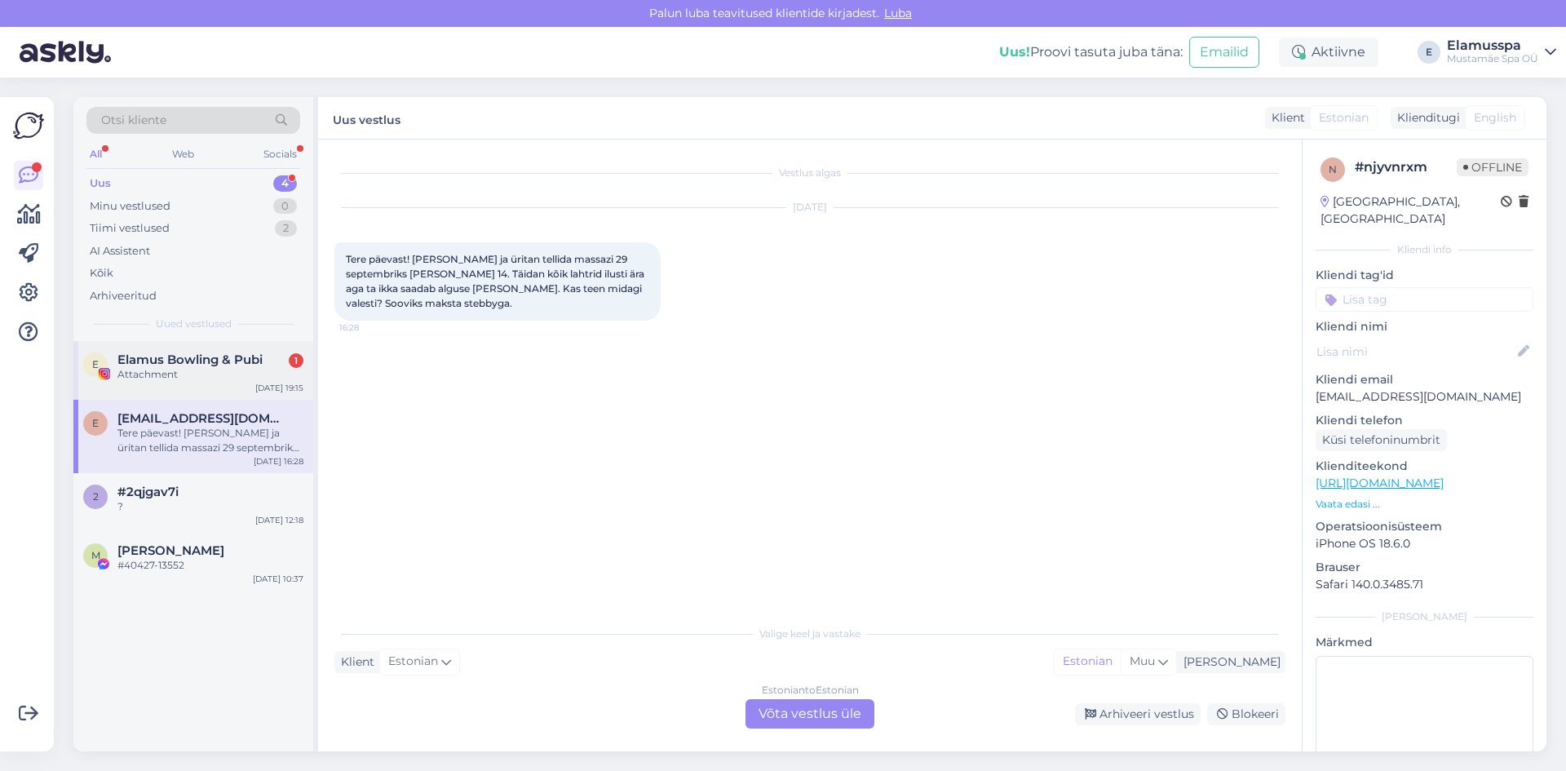
click at [228, 385] on div "E Elamus Bowling & Pubi 1 Attachment [DATE] 19:15" at bounding box center [193, 370] width 240 height 59
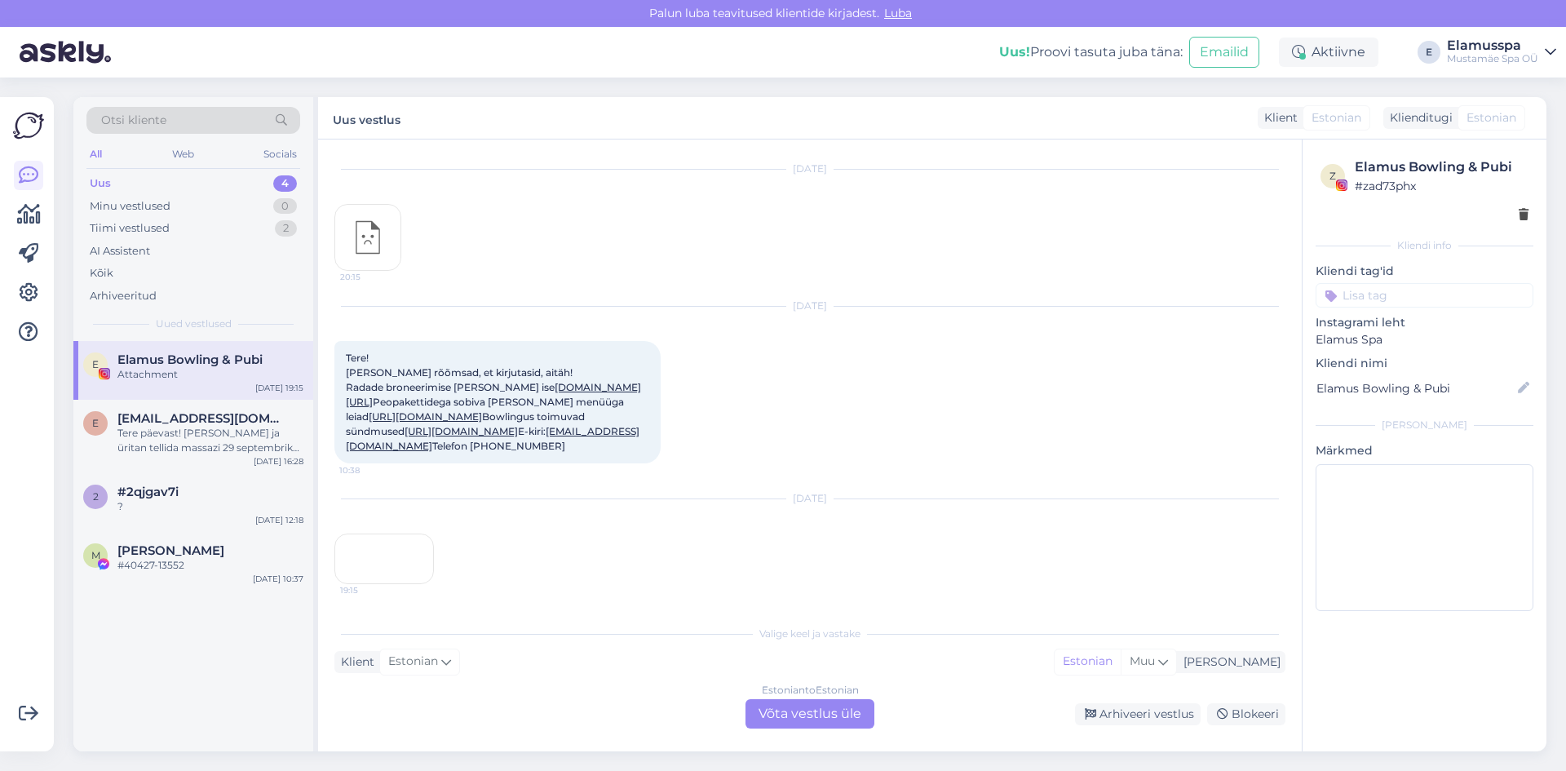
scroll to position [720, 0]
click at [403, 533] on div "19:15" at bounding box center [384, 558] width 100 height 51
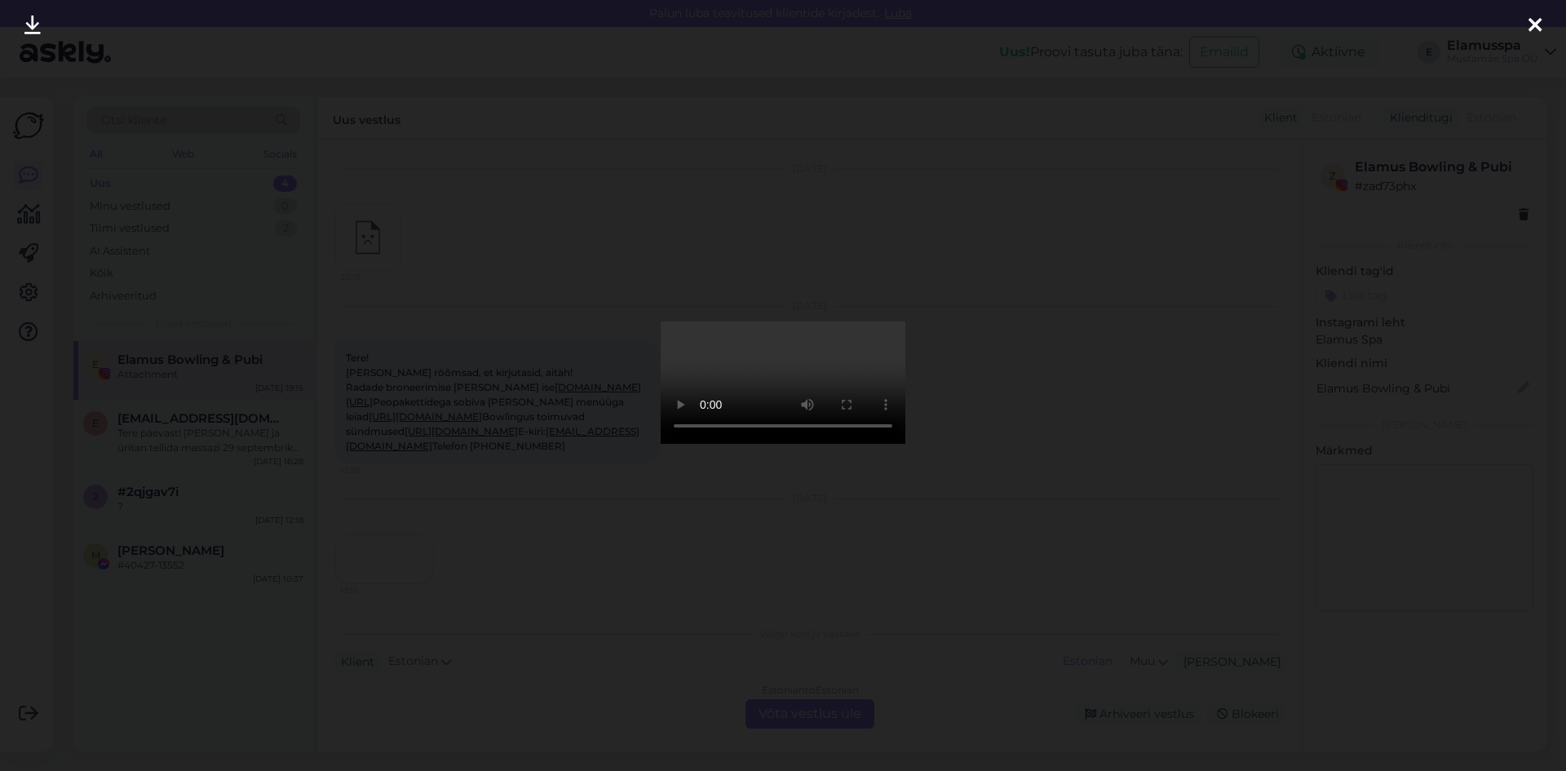
click at [1043, 273] on div at bounding box center [783, 385] width 1566 height 771
